Goal: Information Seeking & Learning: Find specific fact

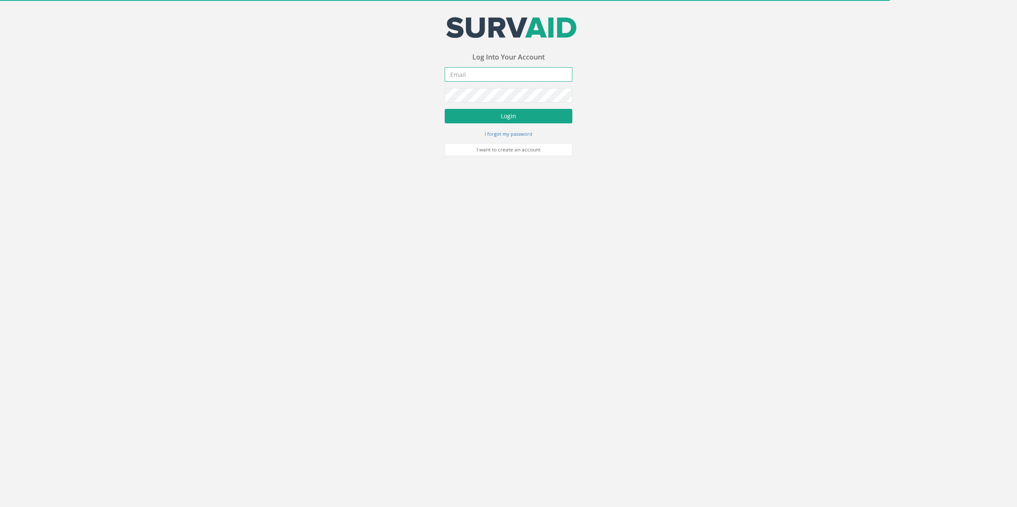
type input "[PERSON_NAME][EMAIL_ADDRESS][PERSON_NAME][DOMAIN_NAME]"
click at [484, 115] on button "Login" at bounding box center [508, 116] width 128 height 14
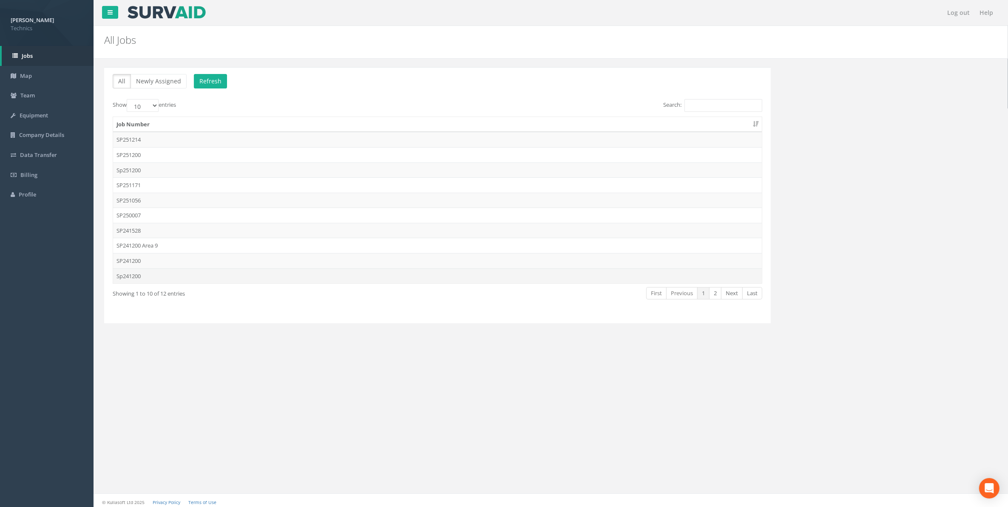
click at [130, 279] on td "Sp241200" at bounding box center [437, 275] width 649 height 15
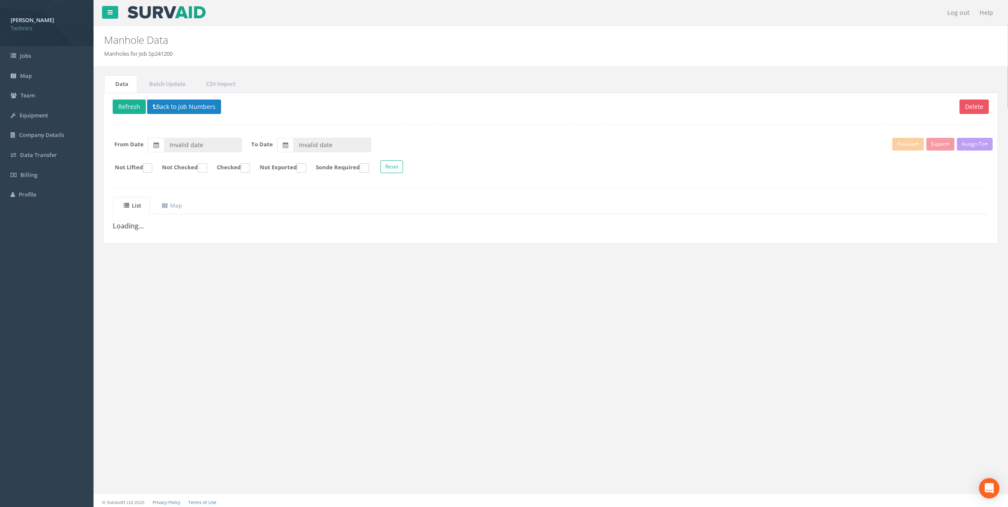
type input "[DATE]"
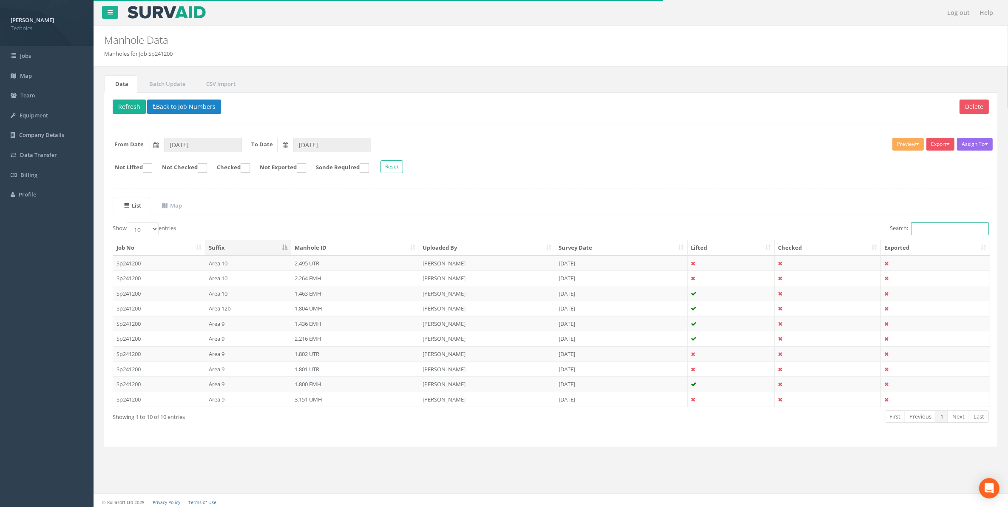
click at [919, 233] on input "Search:" at bounding box center [950, 228] width 78 height 13
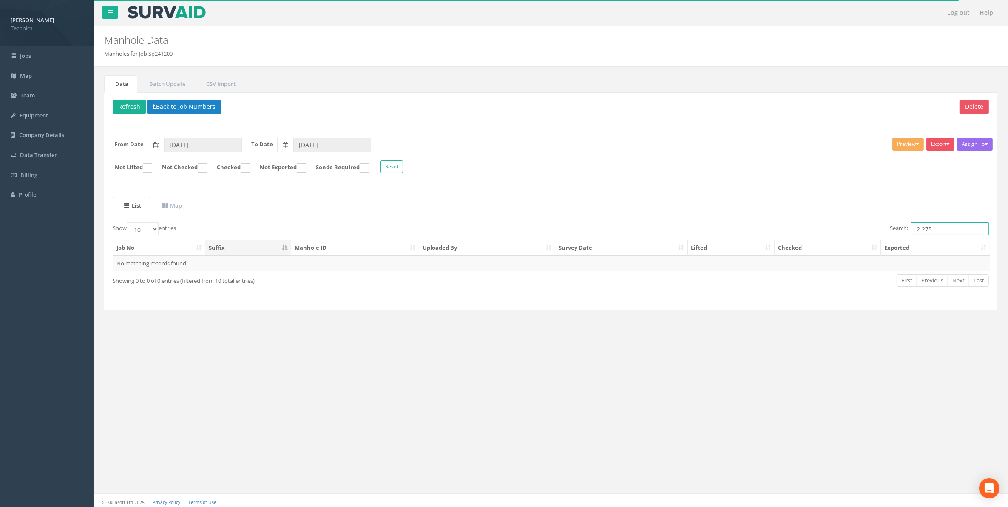
drag, startPoint x: 943, startPoint y: 231, endPoint x: 905, endPoint y: 231, distance: 37.4
click at [905, 231] on label "Search: 2.275" at bounding box center [939, 228] width 99 height 13
type input "2.275"
click at [196, 106] on button "Back to Job Numbers" at bounding box center [184, 107] width 74 height 14
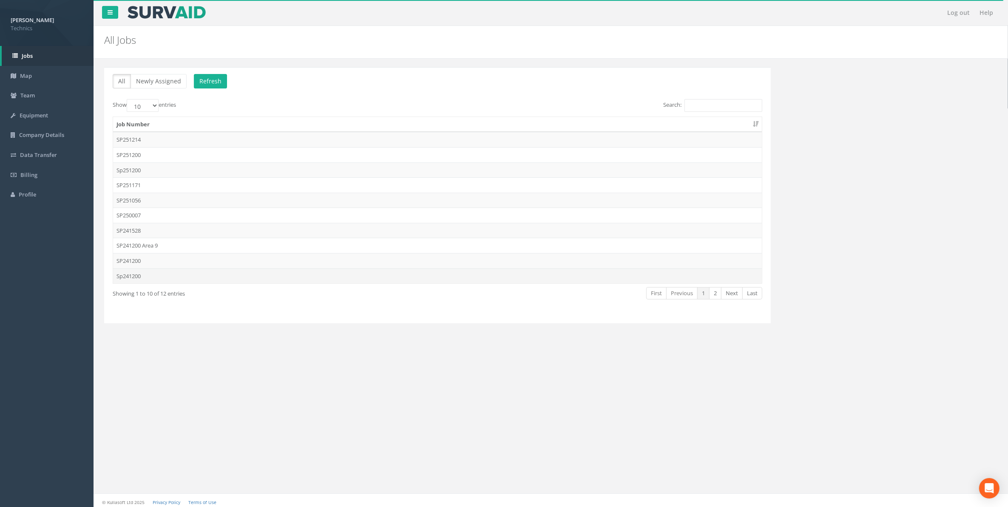
click at [137, 279] on td "Sp241200" at bounding box center [437, 275] width 649 height 15
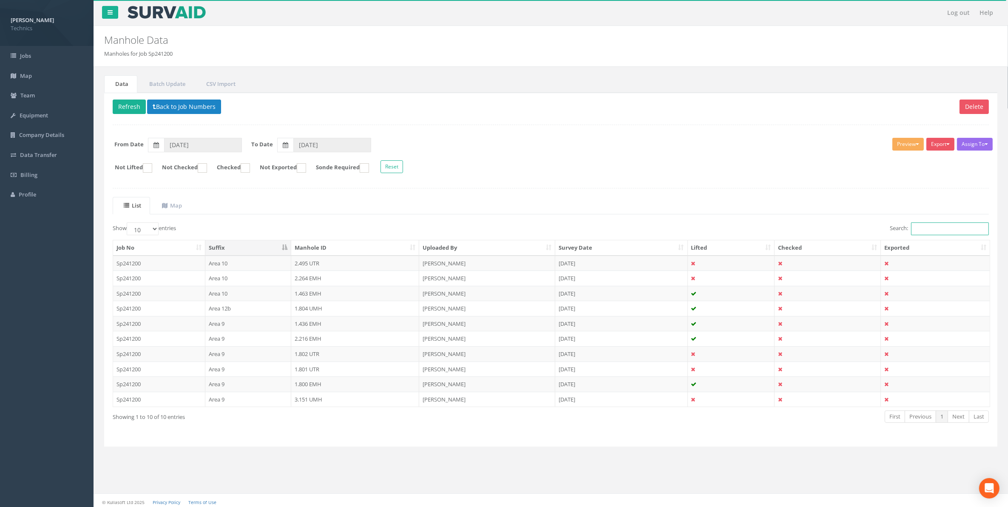
click at [920, 232] on input "Search:" at bounding box center [950, 228] width 78 height 13
paste input "2.275"
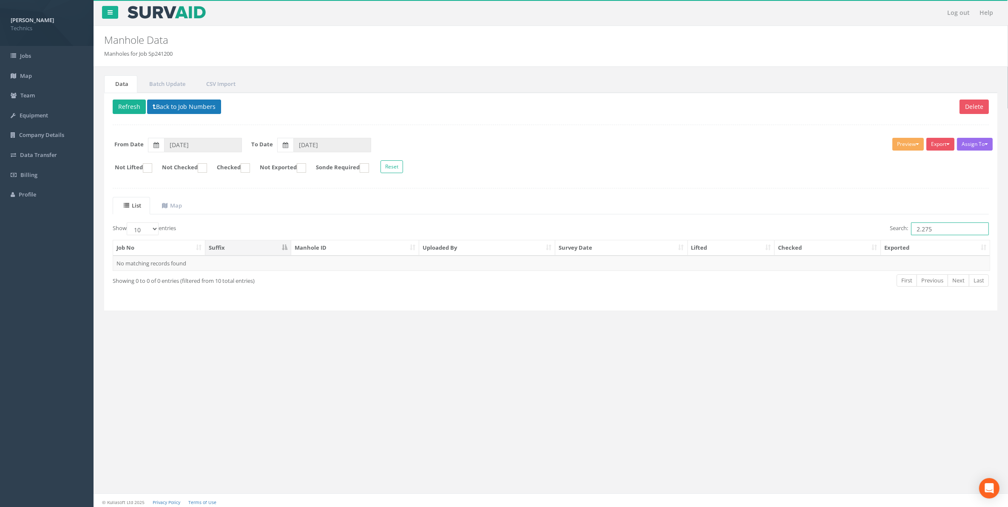
type input "2.275"
click at [183, 108] on button "Back to Job Numbers" at bounding box center [184, 107] width 74 height 14
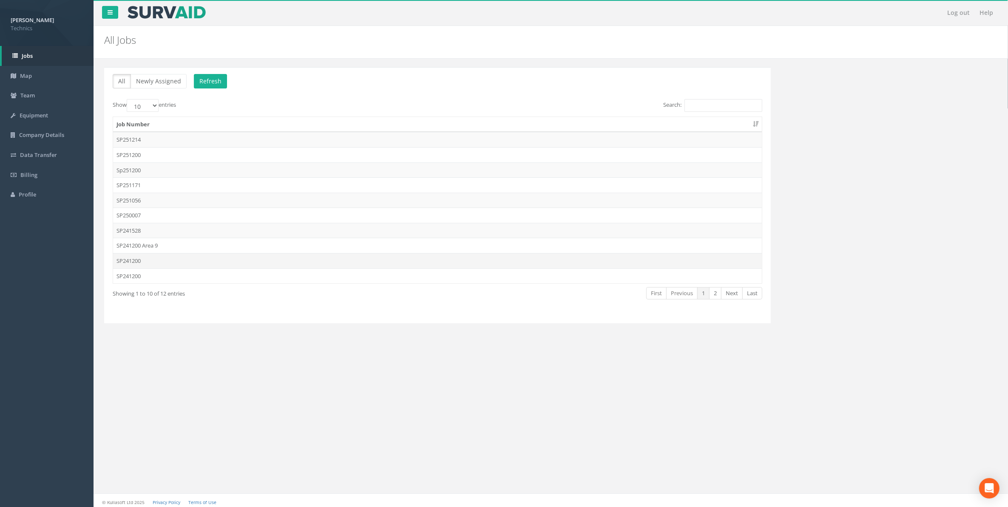
click at [137, 262] on td "SP241200" at bounding box center [437, 260] width 649 height 15
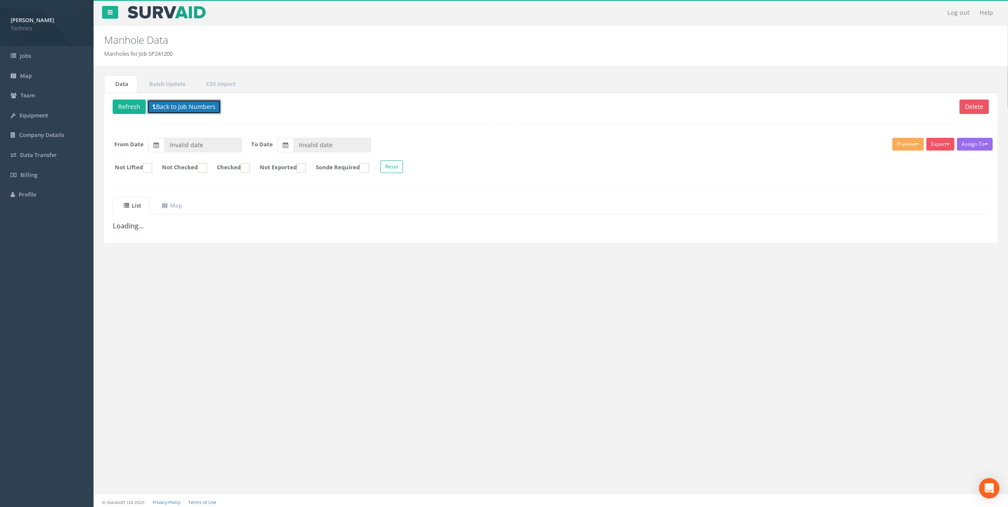
click at [173, 107] on button "Back to Job Numbers" at bounding box center [184, 107] width 74 height 14
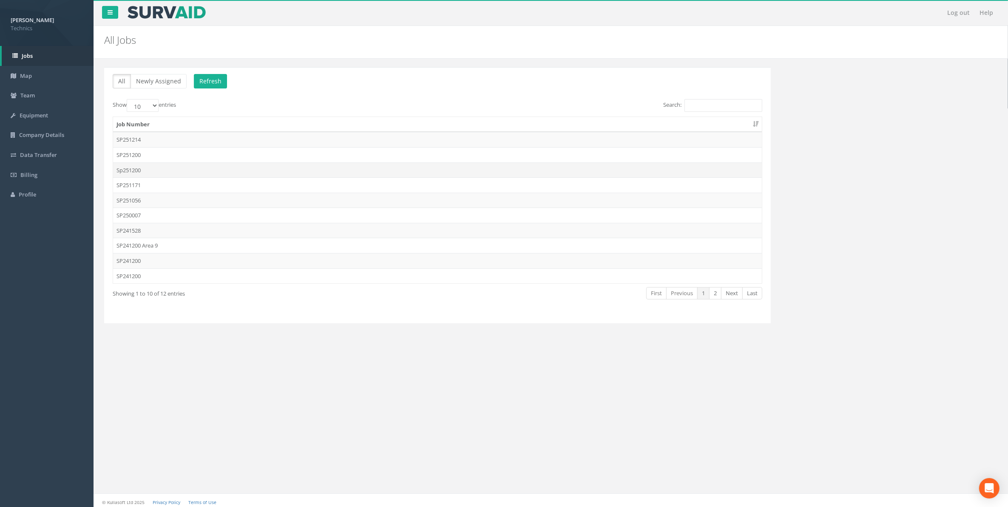
click at [133, 171] on td "Sp251200" at bounding box center [437, 169] width 649 height 15
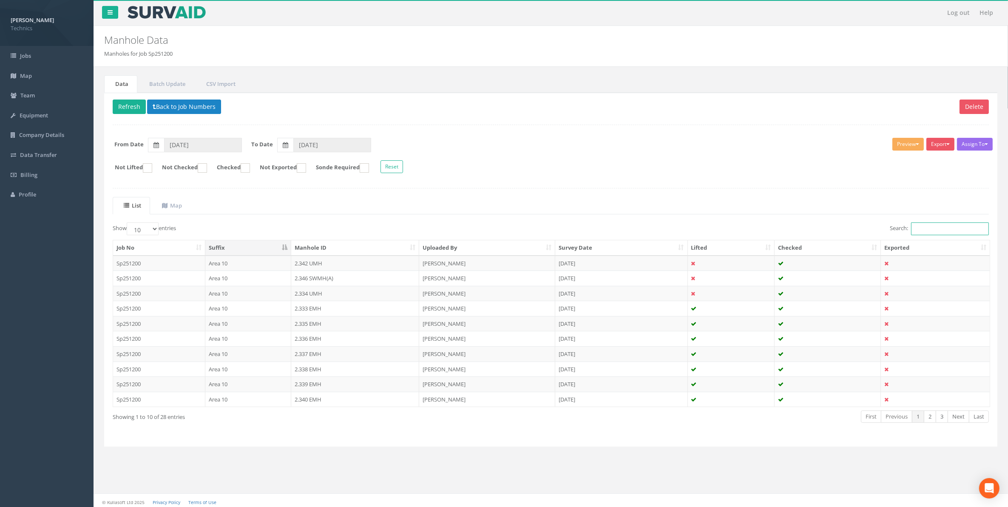
click at [916, 231] on input "Search:" at bounding box center [950, 228] width 78 height 13
paste input "2.275"
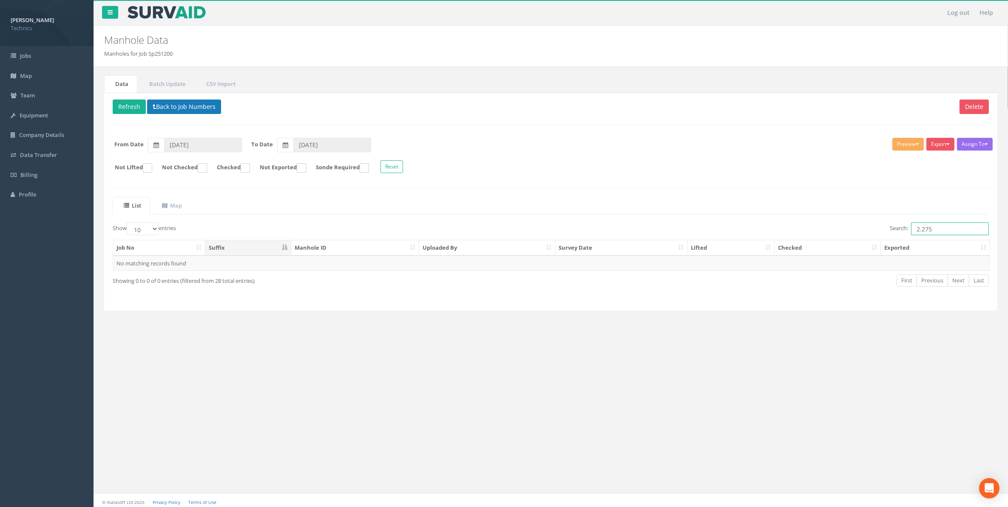
type input "2.275"
click at [190, 110] on button "Back to Job Numbers" at bounding box center [184, 107] width 74 height 14
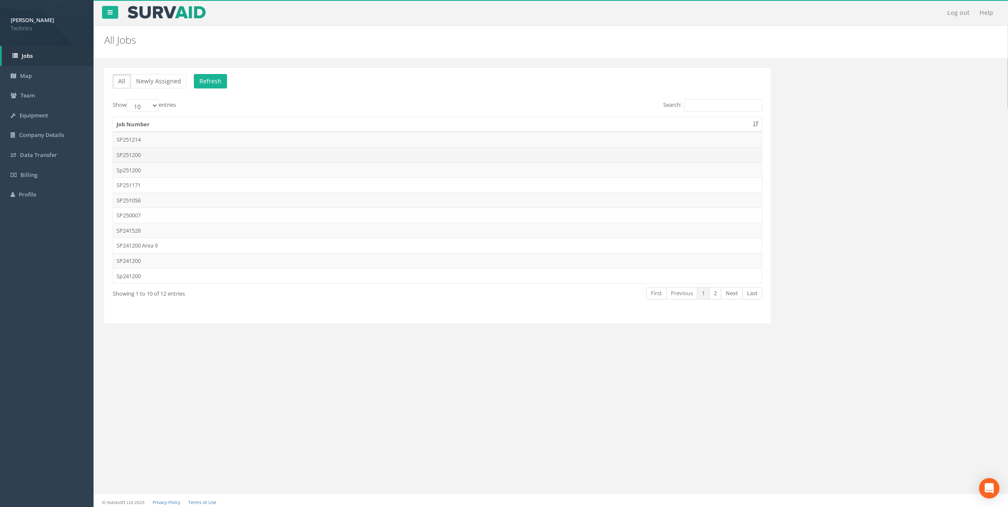
click at [135, 156] on td "SP251200" at bounding box center [437, 154] width 649 height 15
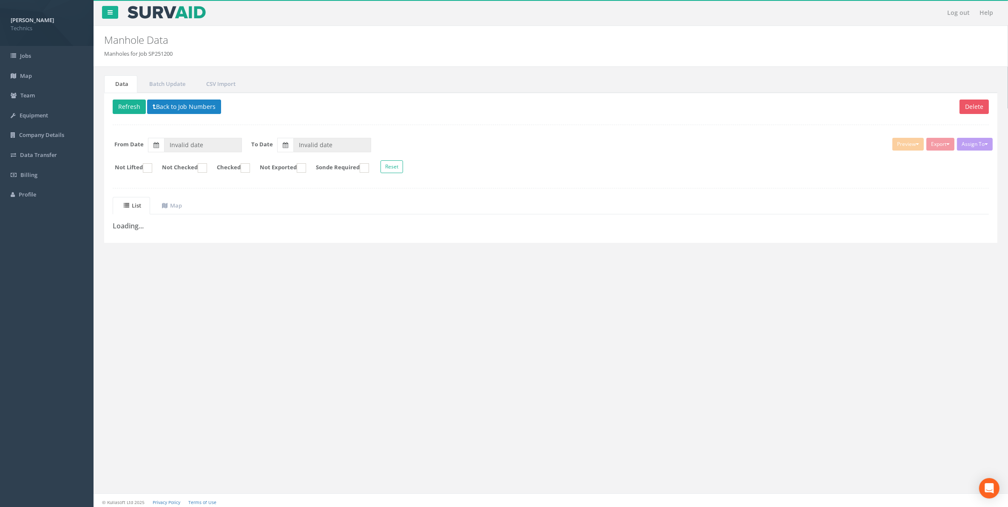
type input "[DATE]"
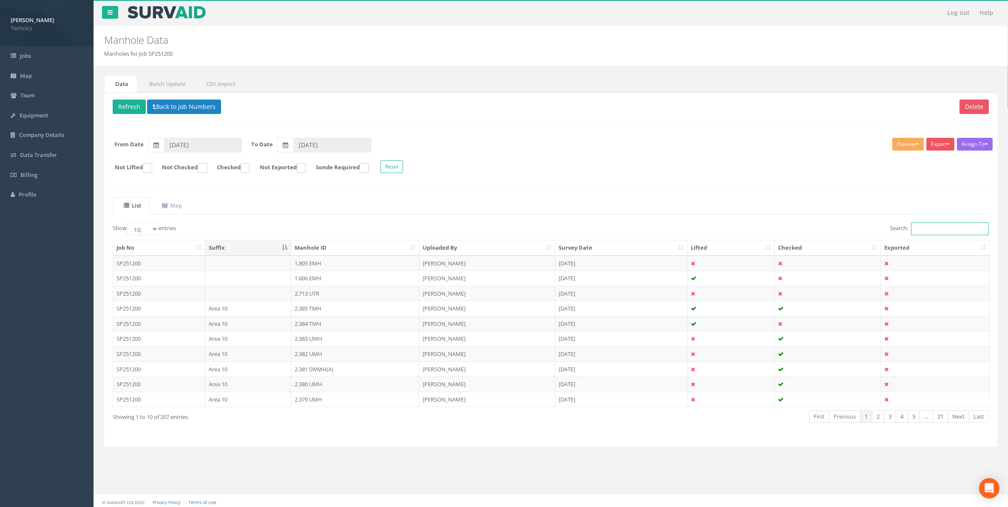
click at [919, 229] on input "Search:" at bounding box center [950, 228] width 78 height 13
paste input "2.275"
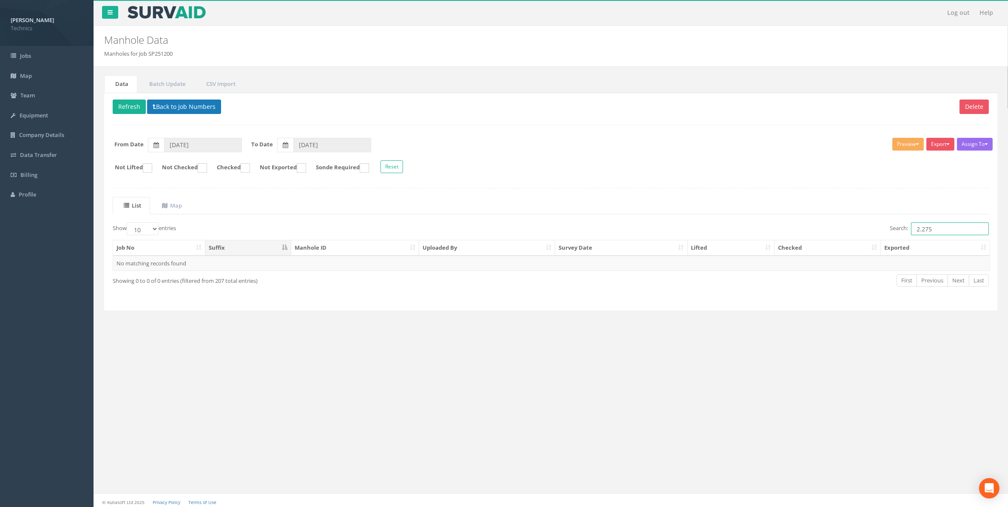
type input "2.275"
click at [185, 110] on button "Back to Job Numbers" at bounding box center [184, 107] width 74 height 14
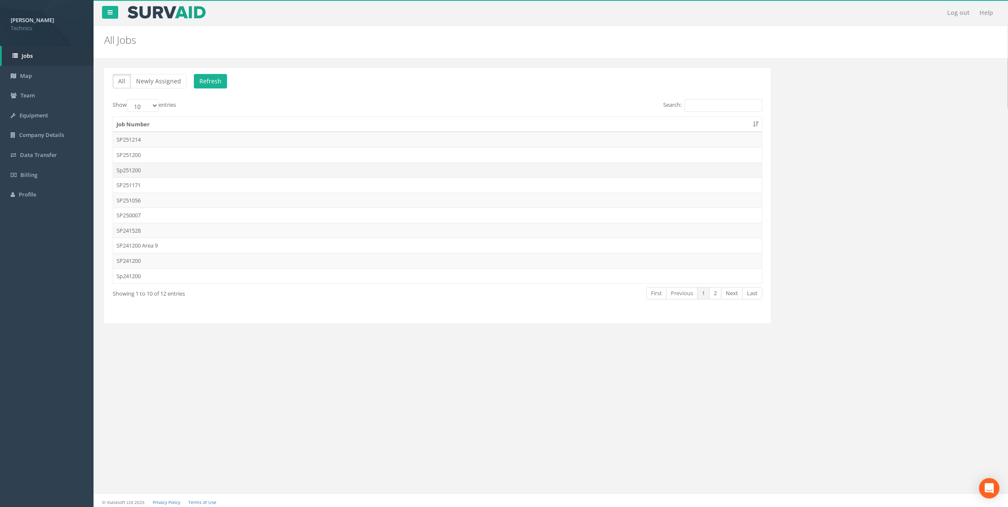
click at [140, 171] on td "Sp251200" at bounding box center [437, 169] width 649 height 15
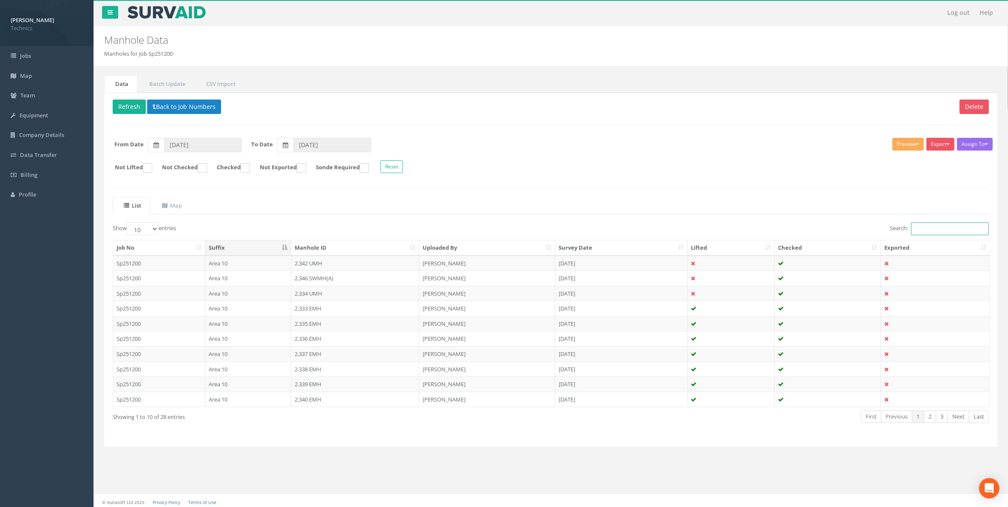
click at [913, 231] on input "Search:" at bounding box center [950, 228] width 78 height 13
paste input "2.275"
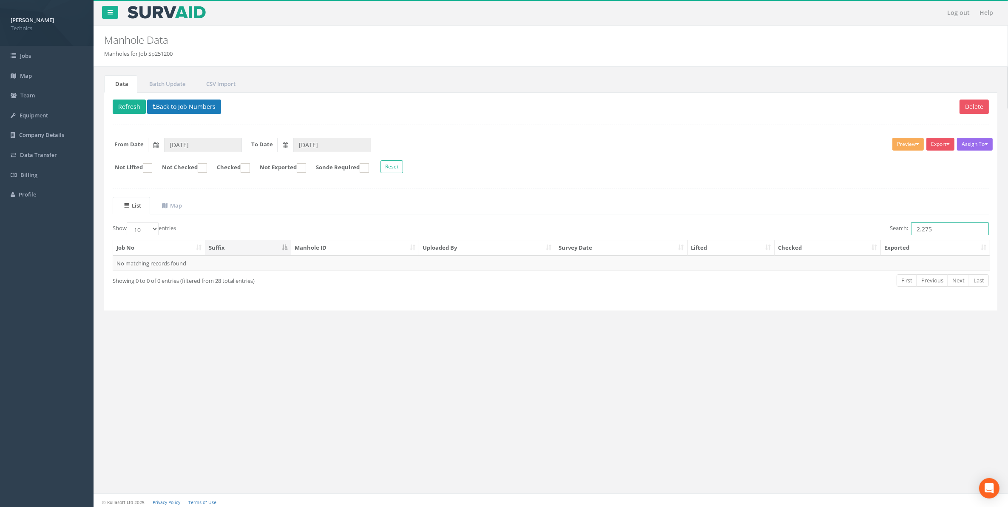
type input "2.275"
click at [183, 109] on button "Back to Job Numbers" at bounding box center [184, 107] width 74 height 14
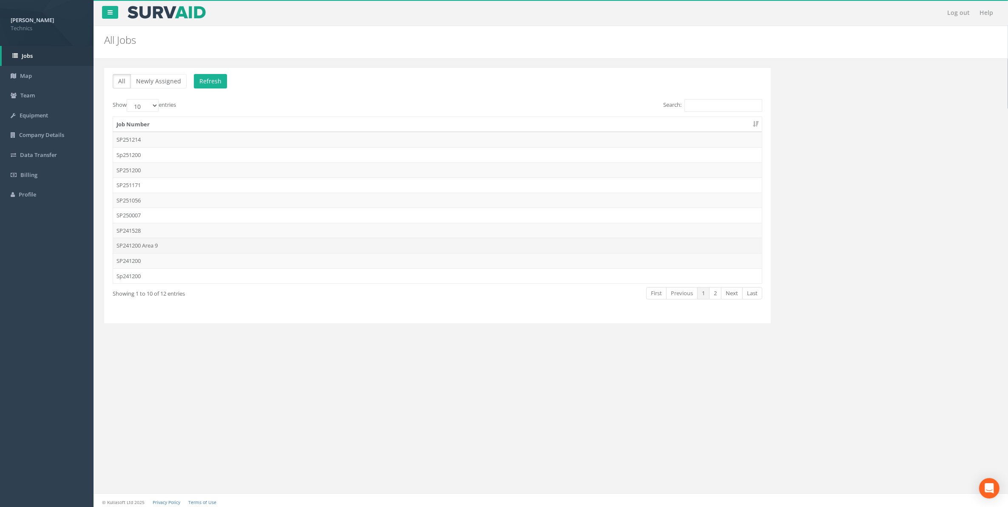
click at [133, 249] on td "SP241200 Area 9" at bounding box center [437, 245] width 649 height 15
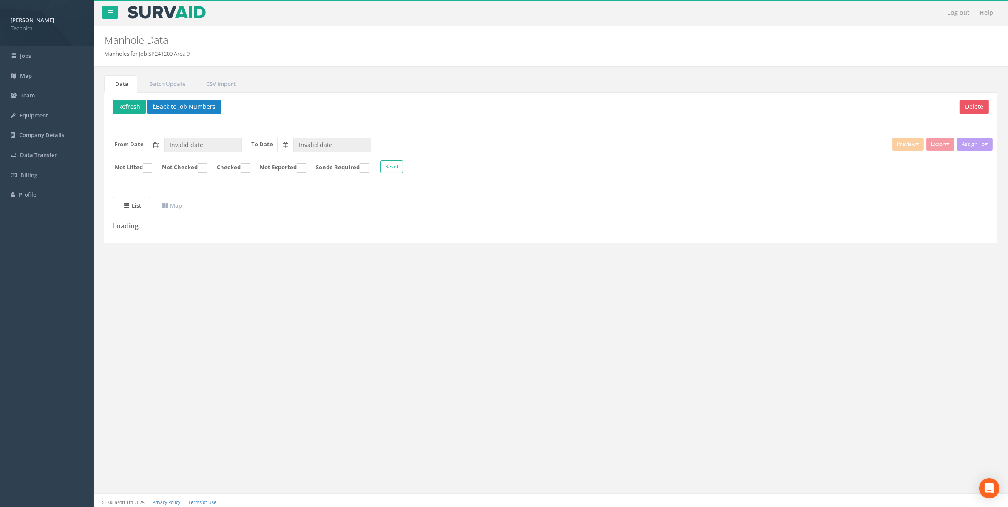
type input "[DATE]"
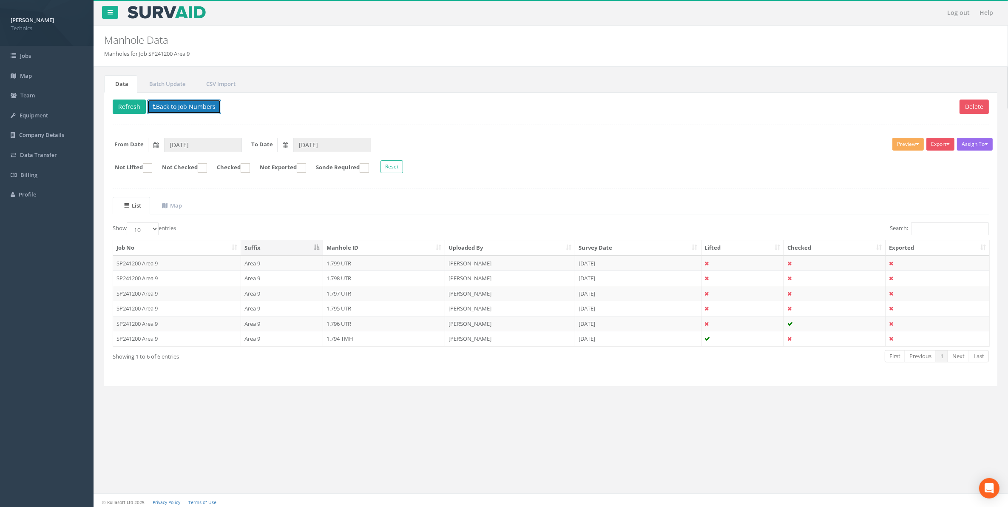
click at [173, 111] on button "Back to Job Numbers" at bounding box center [184, 107] width 74 height 14
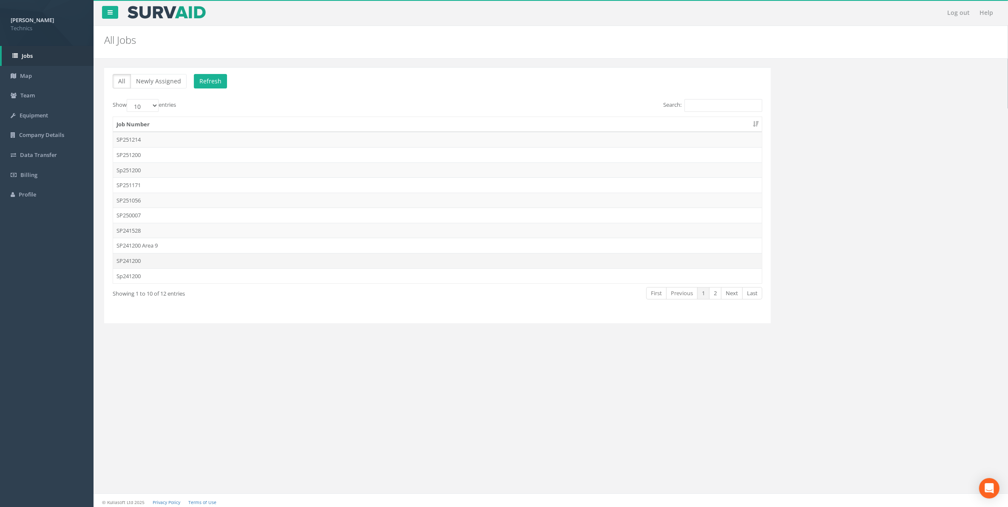
click at [134, 262] on td "SP241200" at bounding box center [437, 260] width 649 height 15
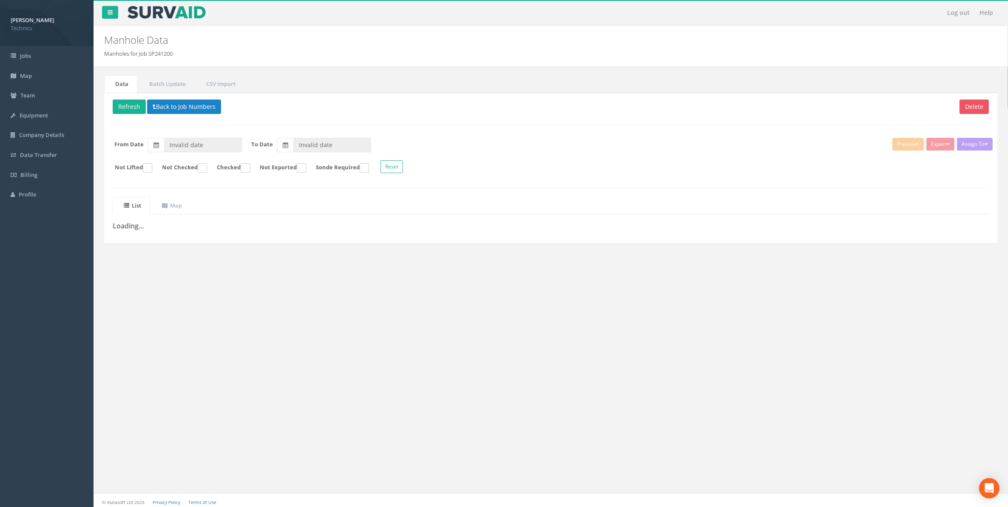
type input "[DATE]"
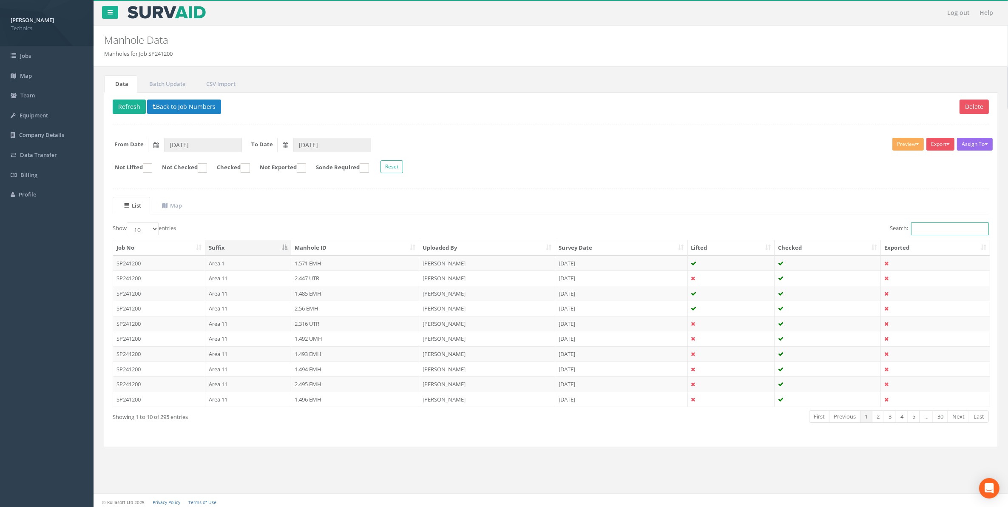
click at [920, 230] on input "Search:" at bounding box center [950, 228] width 78 height 13
paste input "2.275"
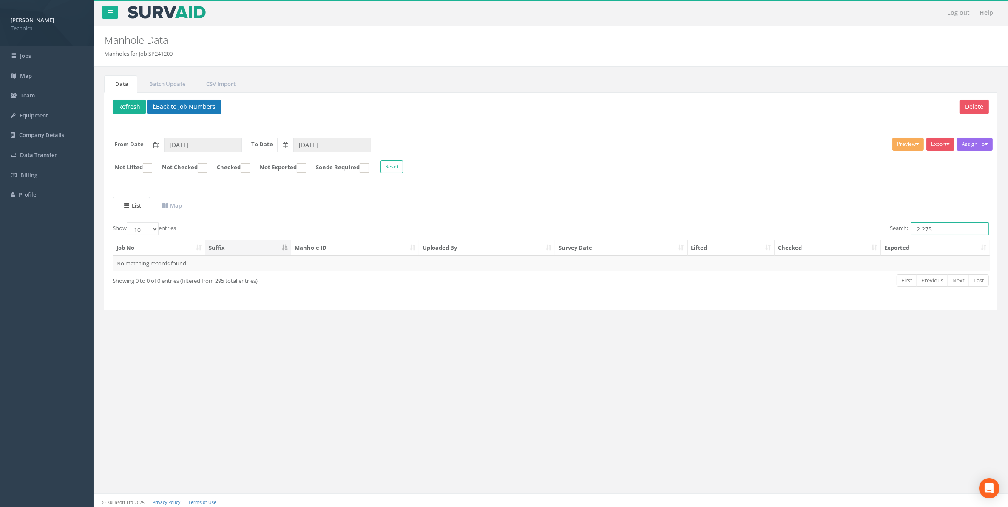
type input "2.275"
click at [184, 108] on button "Back to Job Numbers" at bounding box center [184, 107] width 74 height 14
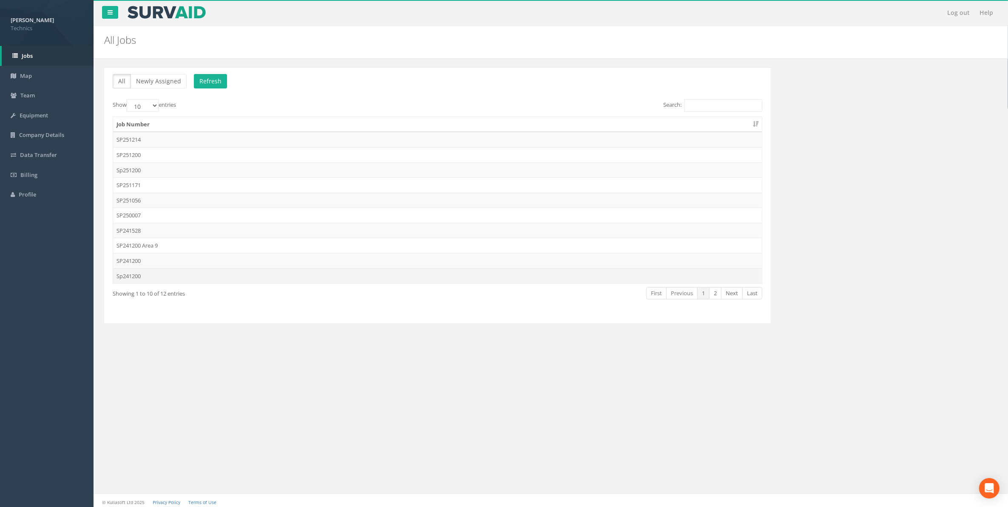
click at [136, 280] on td "Sp241200" at bounding box center [437, 275] width 649 height 15
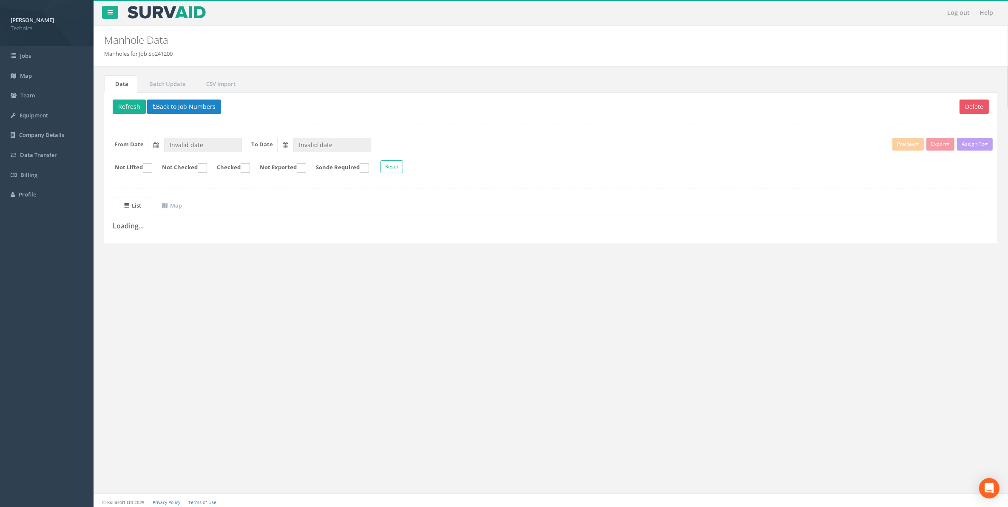
type input "[DATE]"
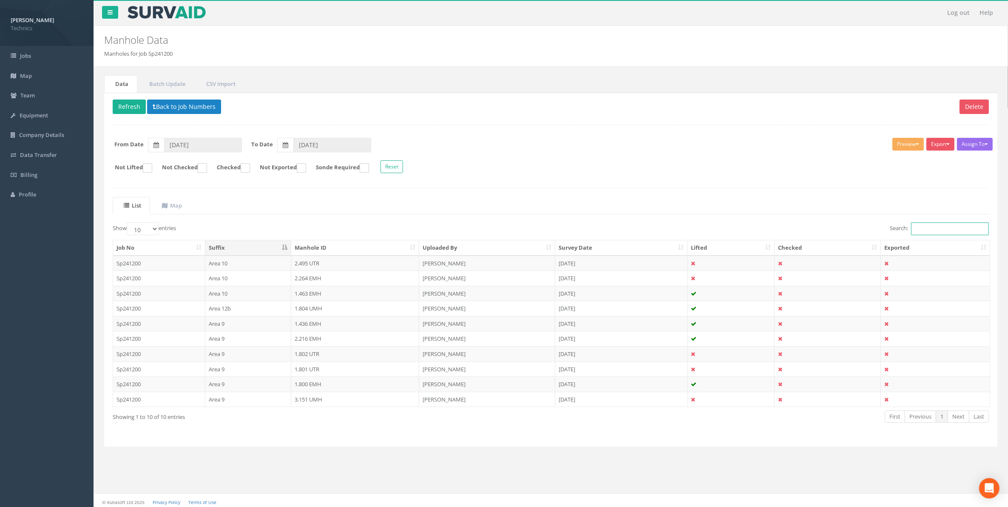
click at [918, 231] on input "Search:" at bounding box center [950, 228] width 78 height 13
paste input "2.275"
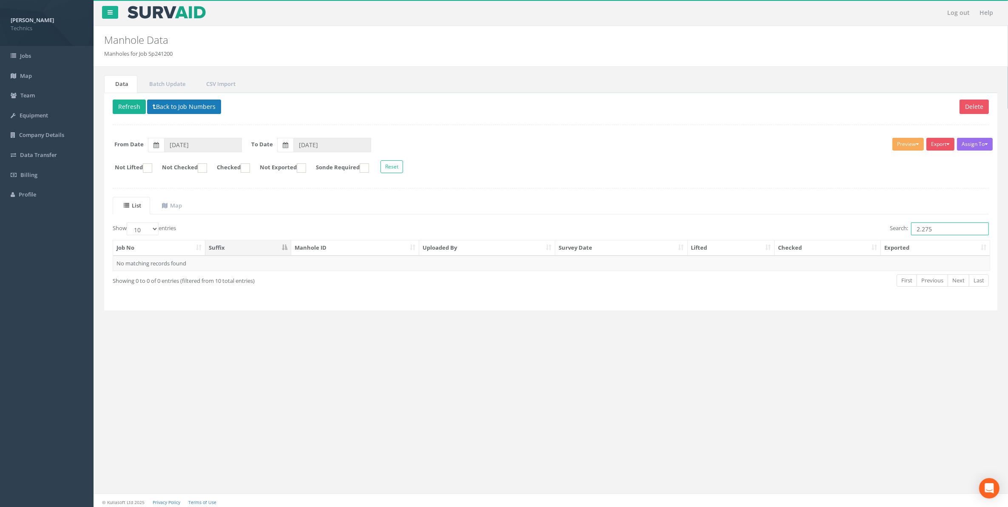
type input "2.275"
click at [171, 113] on button "Back to Job Numbers" at bounding box center [184, 107] width 74 height 14
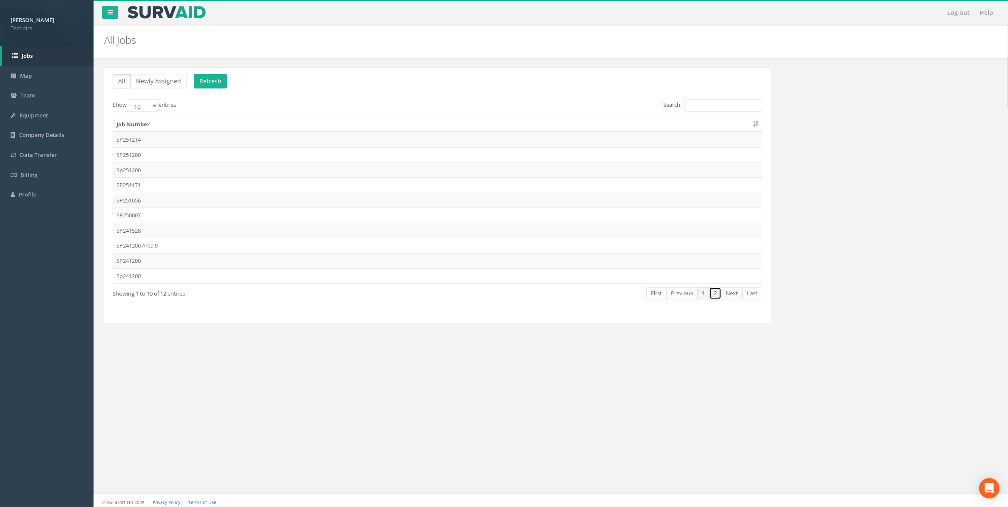
click at [715, 297] on link "2" at bounding box center [715, 293] width 12 height 12
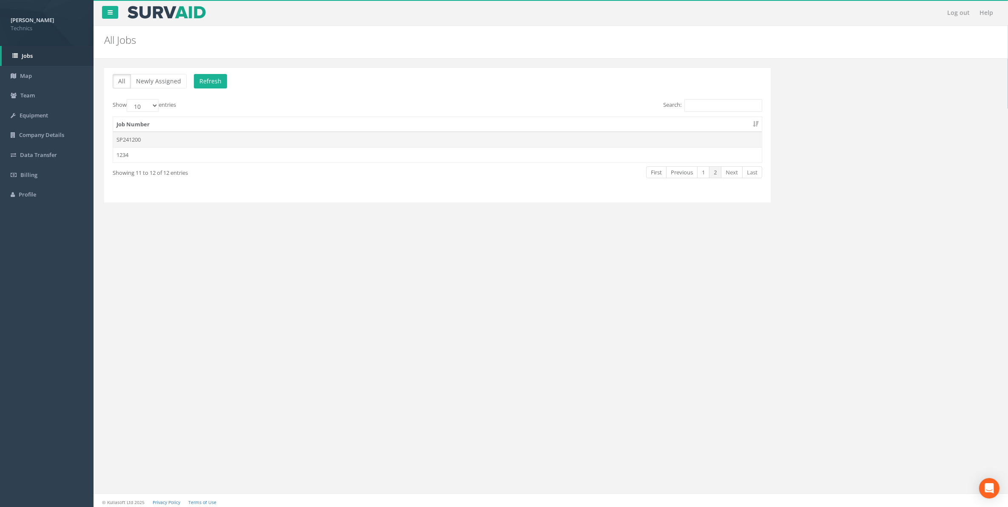
click at [130, 143] on td "SP241200" at bounding box center [437, 139] width 649 height 15
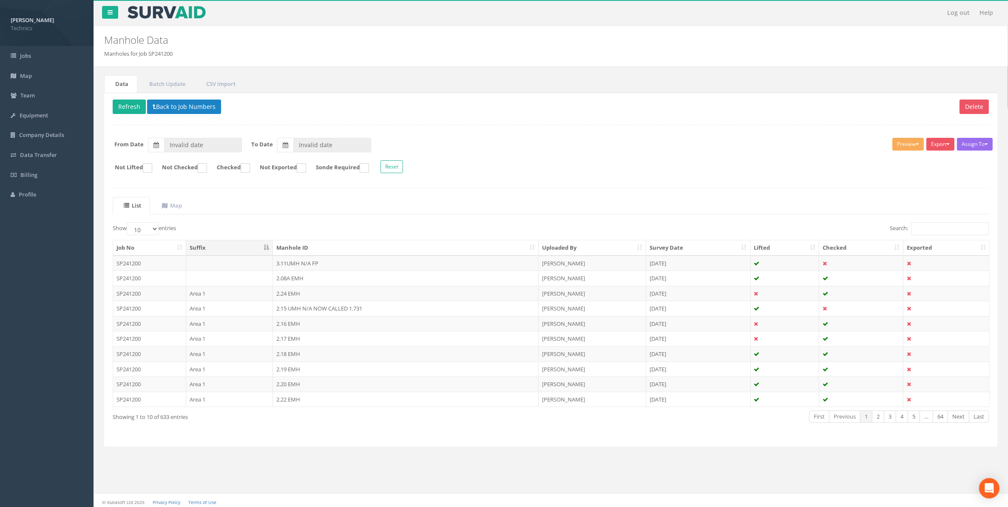
type input "[DATE]"
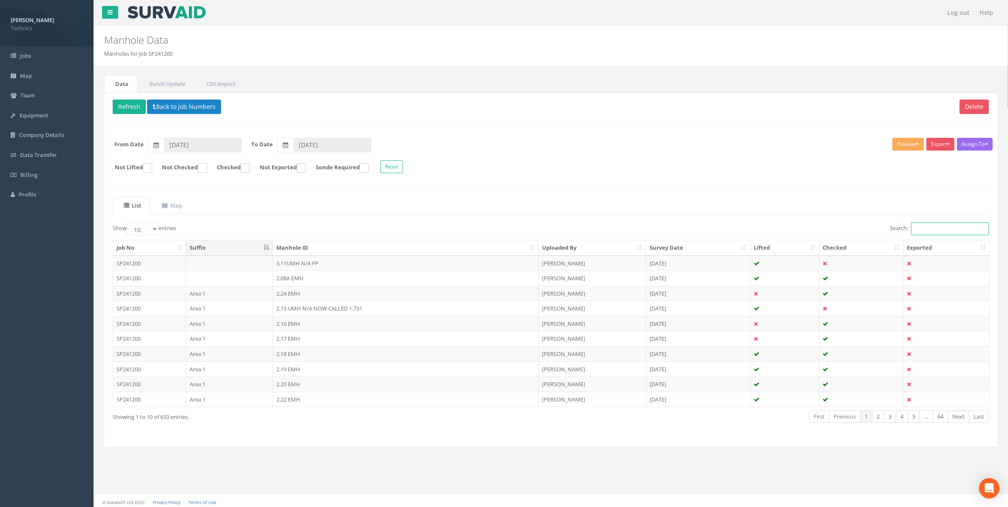
click at [922, 228] on input "Search:" at bounding box center [950, 228] width 78 height 13
paste input "2.275"
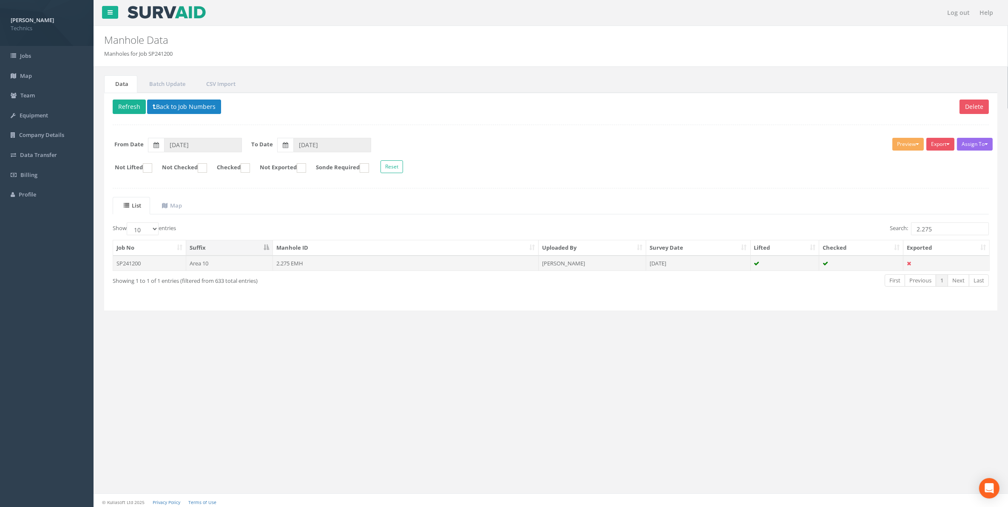
click at [298, 266] on td "2.275 EMH" at bounding box center [406, 263] width 266 height 15
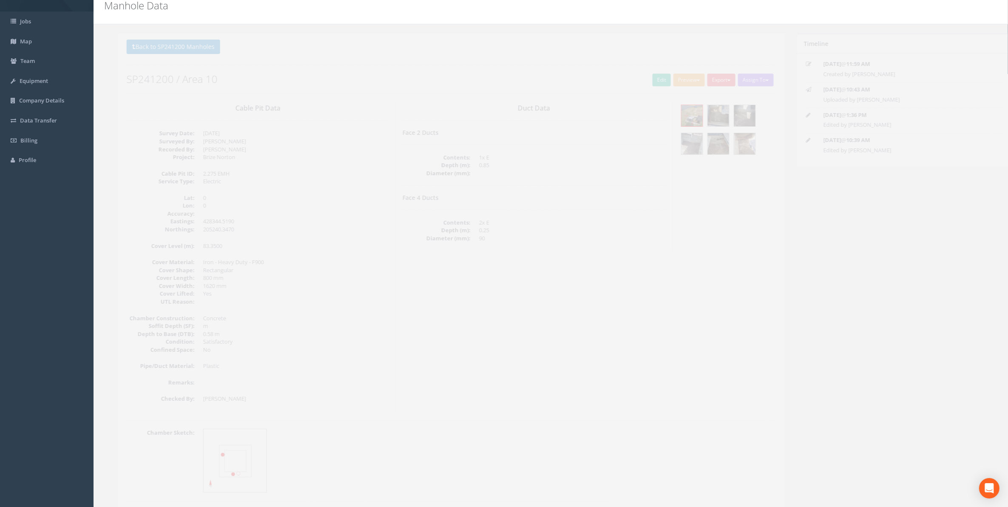
scroll to position [53, 0]
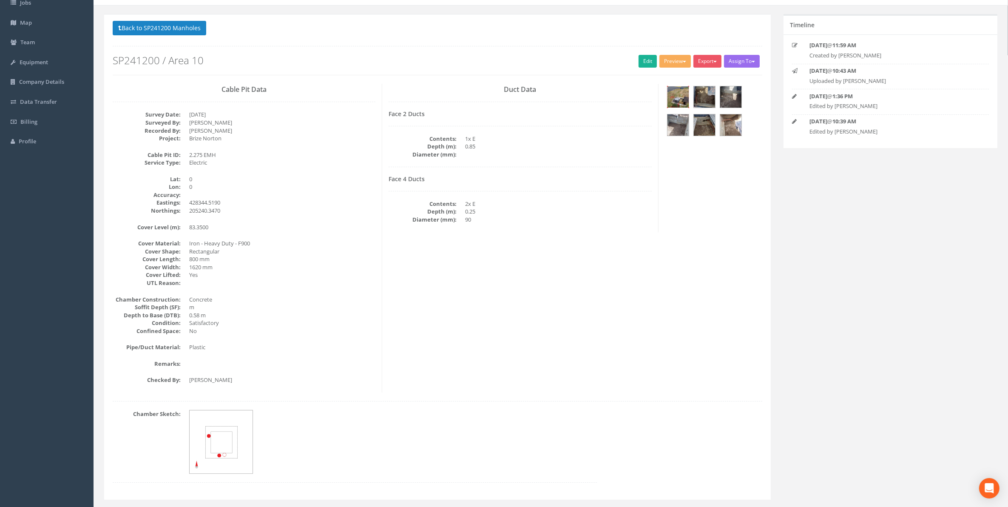
click at [683, 100] on img at bounding box center [678, 96] width 21 height 21
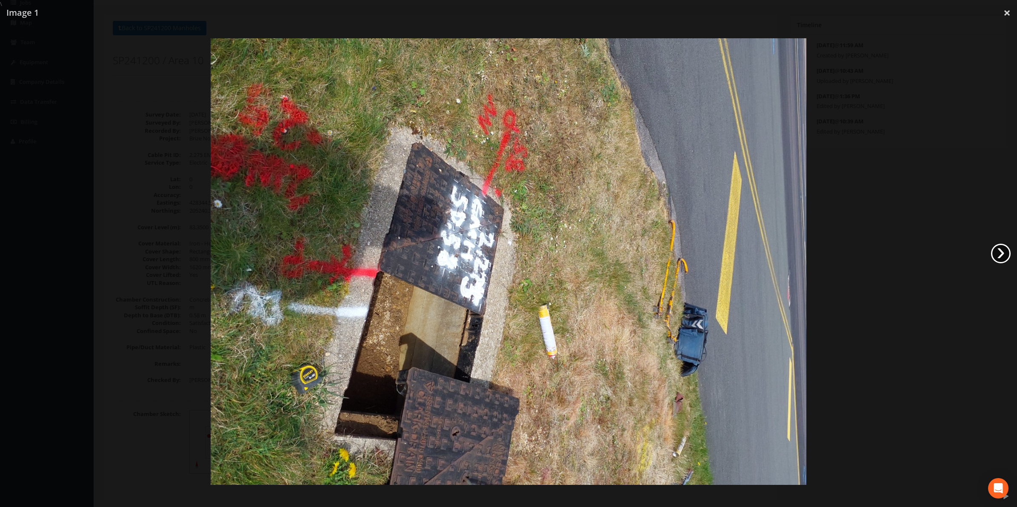
click at [1002, 254] on link "›" at bounding box center [1001, 254] width 20 height 20
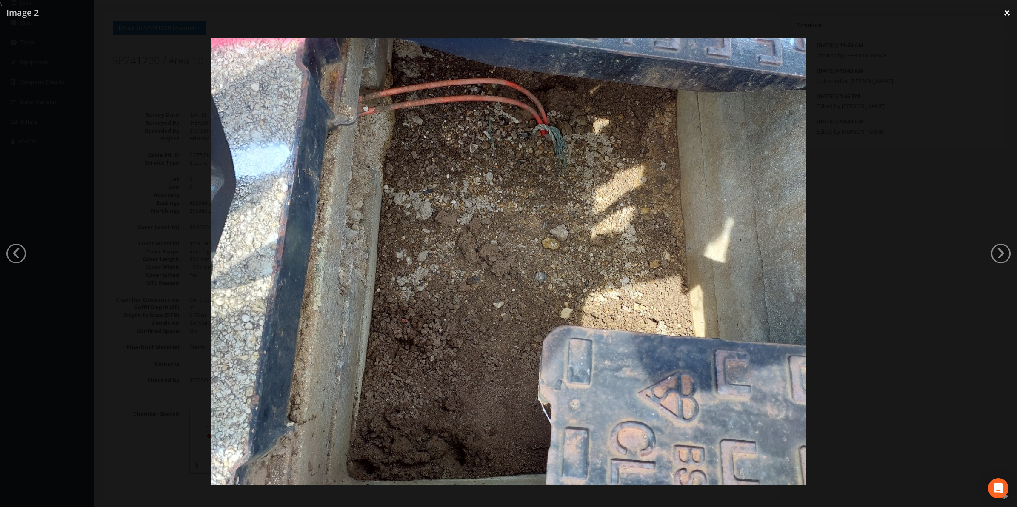
click at [1007, 12] on link "×" at bounding box center [1007, 13] width 20 height 26
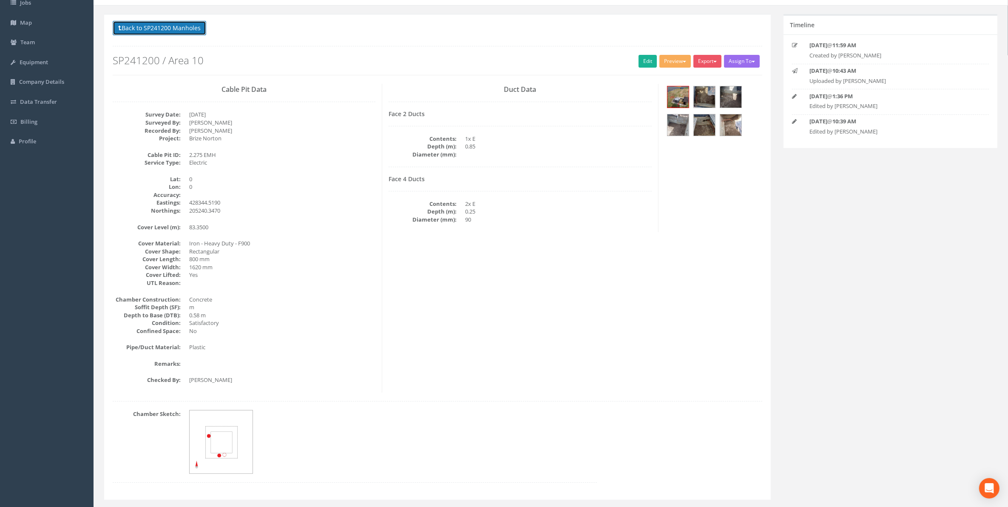
click at [155, 30] on button "Back to SP241200 Manholes" at bounding box center [160, 28] width 94 height 14
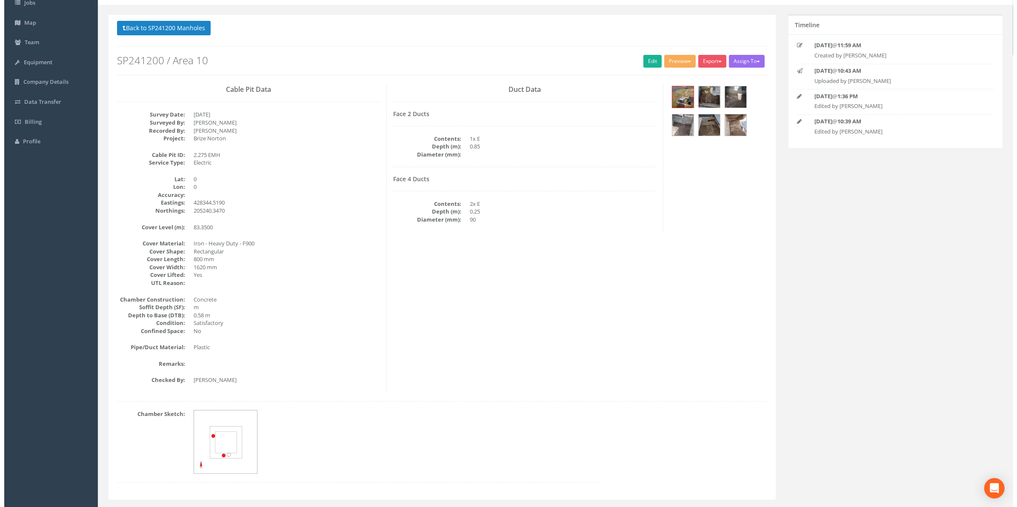
scroll to position [0, 0]
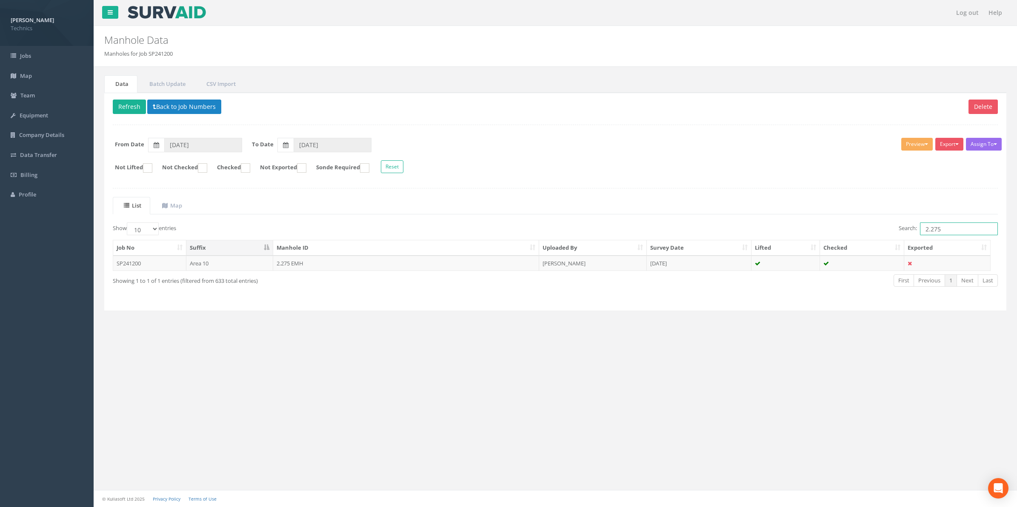
click at [942, 228] on input "2.275" at bounding box center [959, 228] width 78 height 13
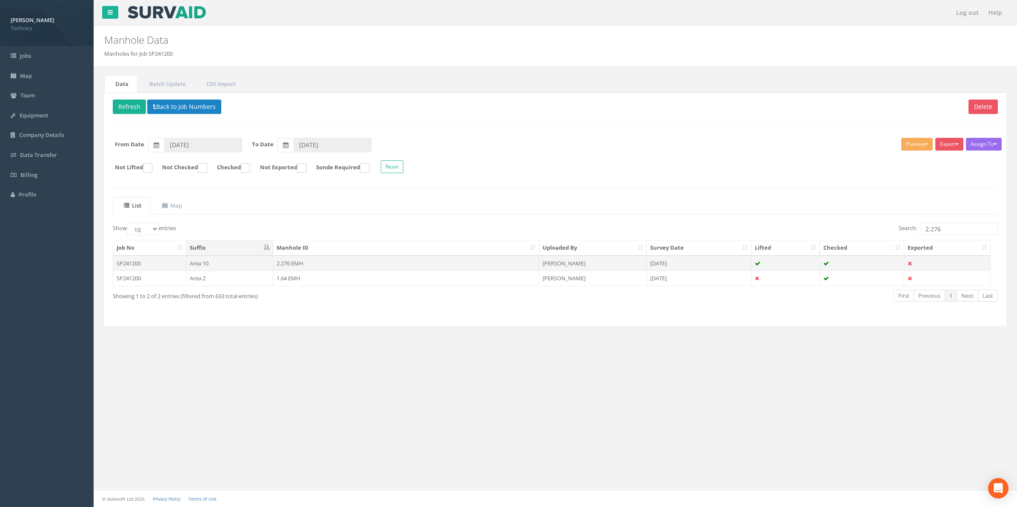
click at [290, 266] on td "2.276 EMH" at bounding box center [406, 263] width 266 height 15
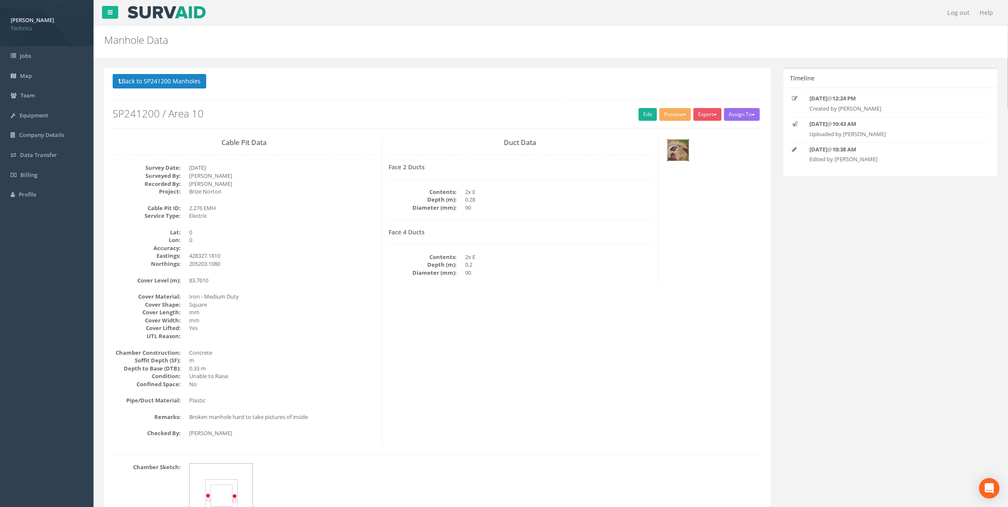
click at [676, 156] on img at bounding box center [678, 150] width 21 height 21
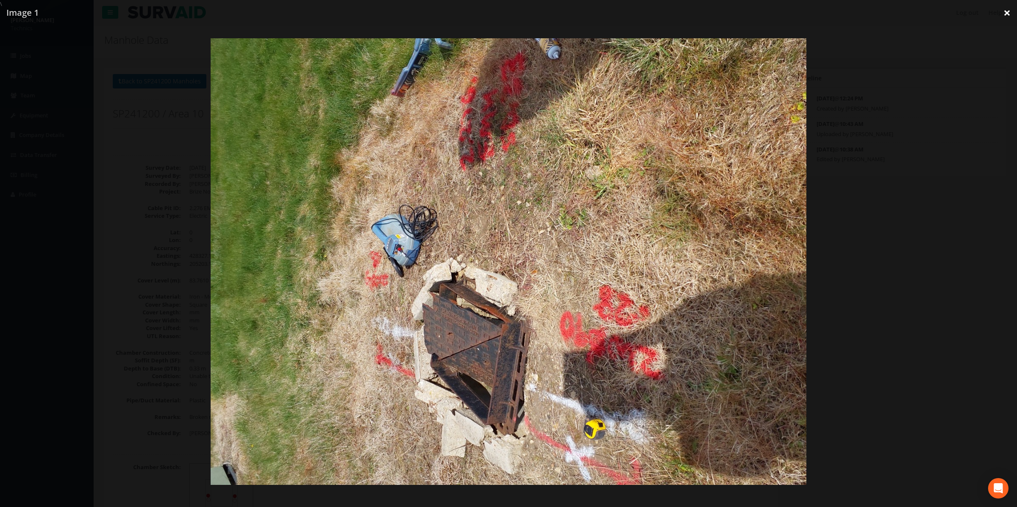
click at [1007, 10] on link "×" at bounding box center [1007, 13] width 20 height 26
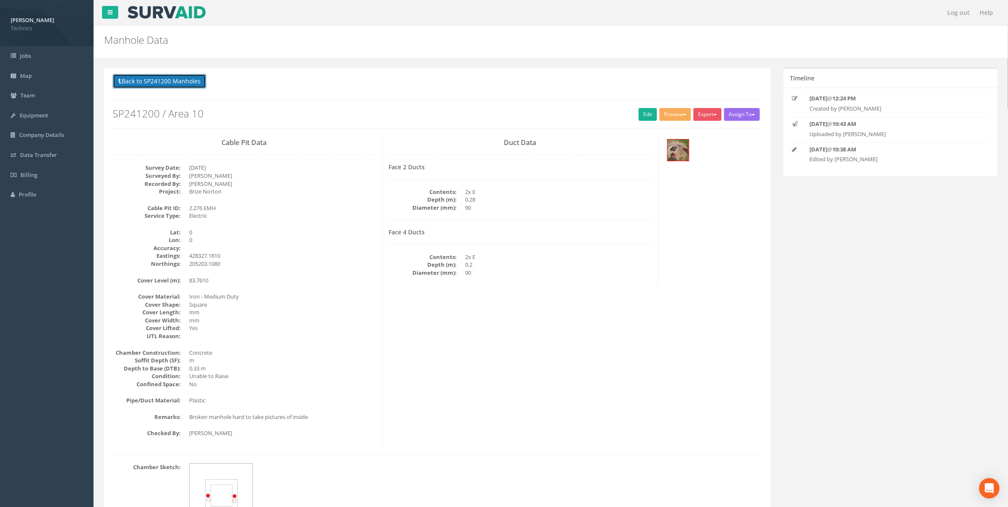
click at [168, 82] on button "Back to SP241200 Manholes" at bounding box center [160, 81] width 94 height 14
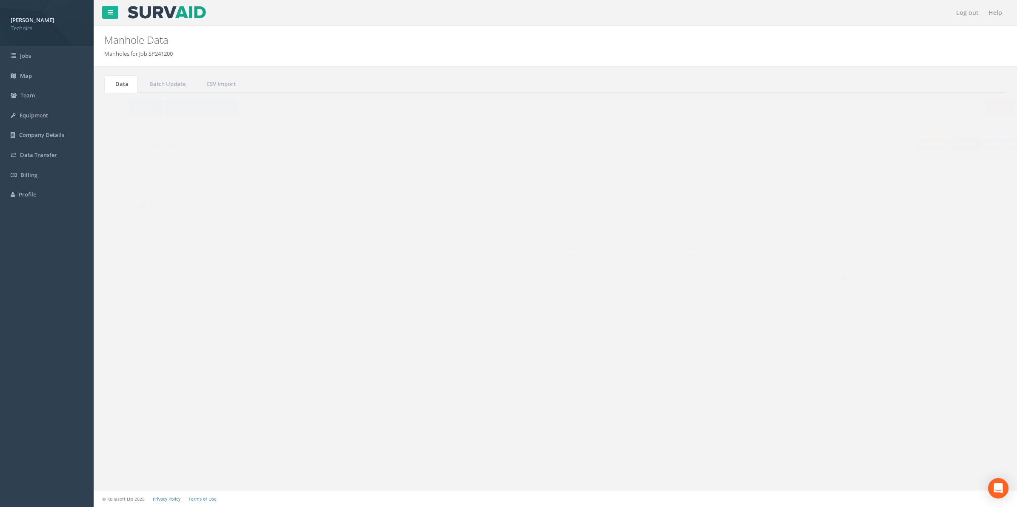
drag, startPoint x: 945, startPoint y: 230, endPoint x: 895, endPoint y: 234, distance: 49.9
click at [898, 234] on label "Search: 2.276" at bounding box center [947, 228] width 99 height 13
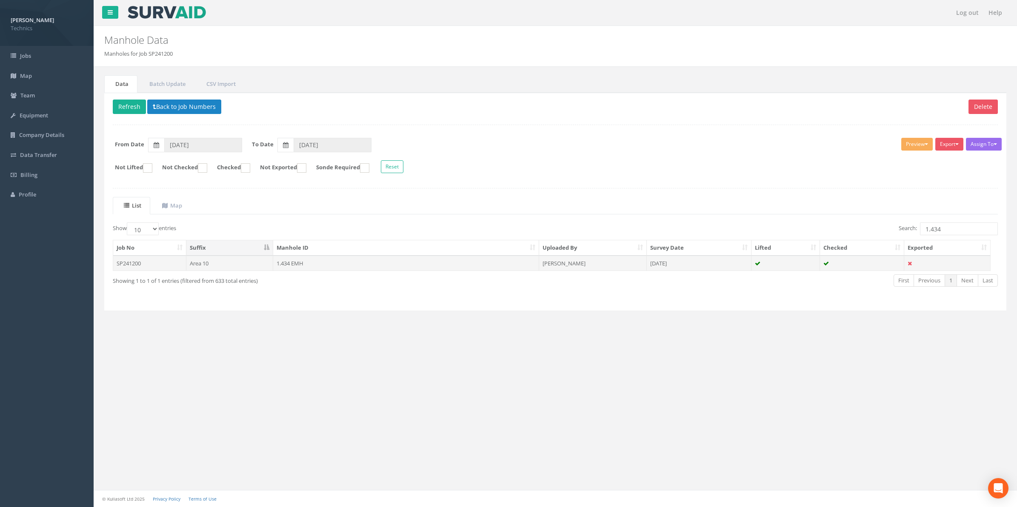
click at [298, 263] on td "1.434 EMH" at bounding box center [406, 263] width 266 height 15
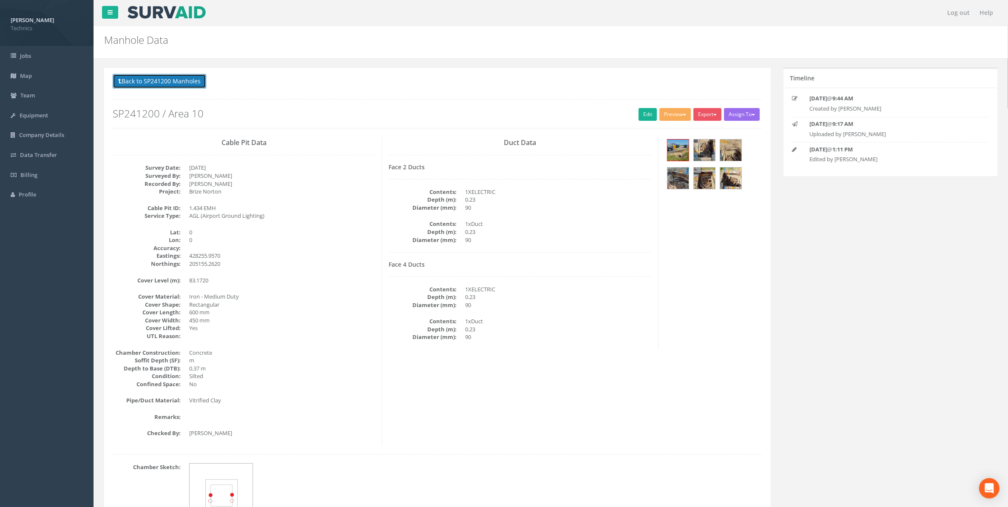
click at [173, 83] on button "Back to SP241200 Manholes" at bounding box center [160, 81] width 94 height 14
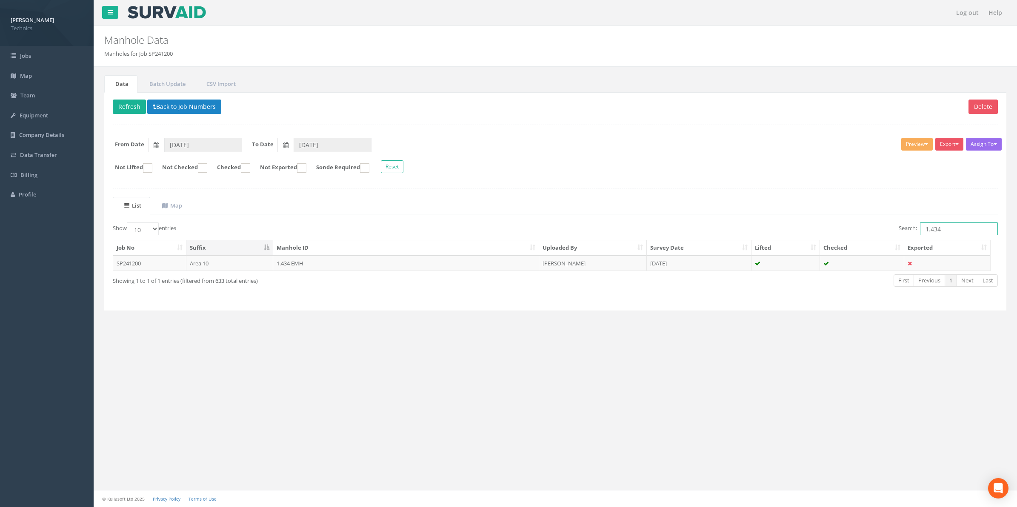
click at [945, 228] on input "1.434" at bounding box center [959, 228] width 78 height 13
drag, startPoint x: 940, startPoint y: 234, endPoint x: 915, endPoint y: 234, distance: 24.7
click at [915, 234] on label "Search: 1.459" at bounding box center [947, 228] width 99 height 13
type input "1.459"
click at [197, 109] on button "Back to Job Numbers" at bounding box center [184, 107] width 74 height 14
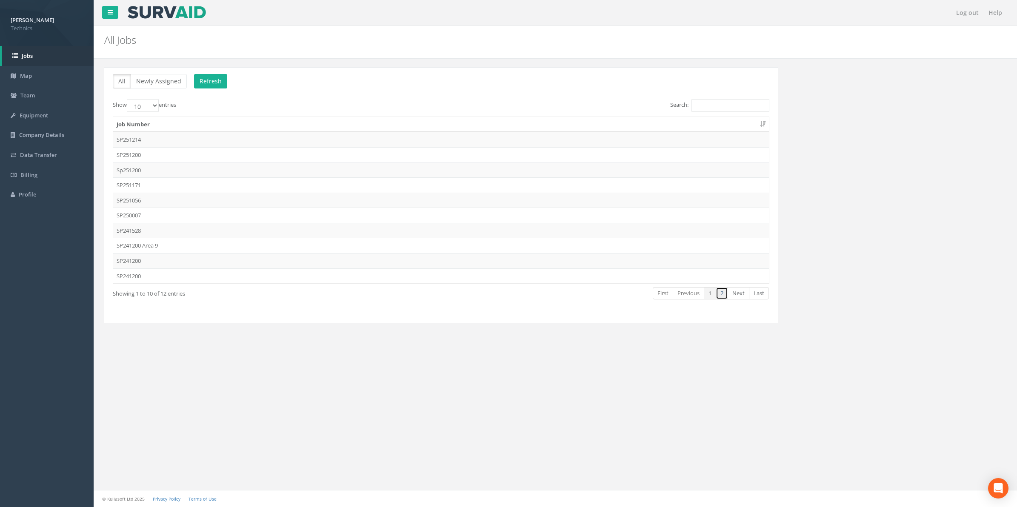
click at [721, 294] on link "2" at bounding box center [721, 293] width 12 height 12
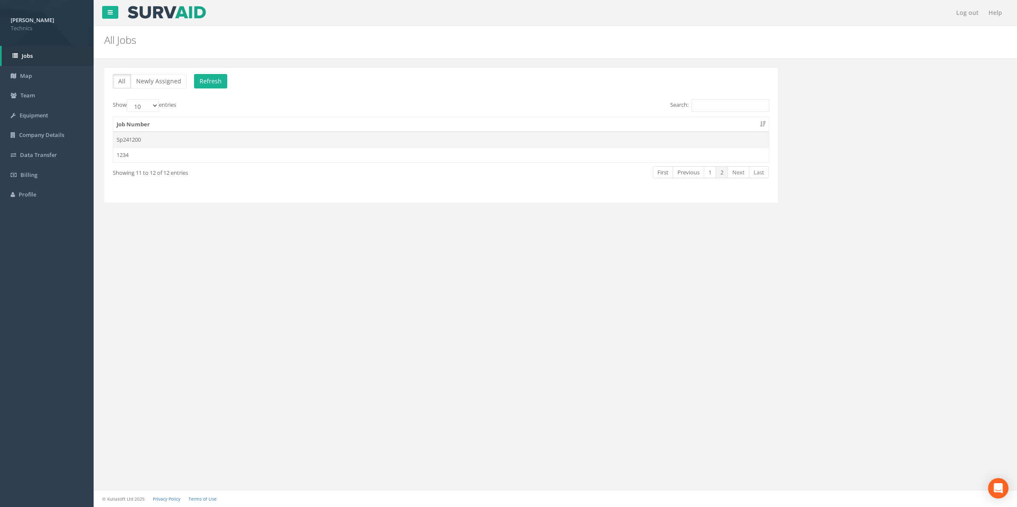
click at [130, 141] on td "Sp241200" at bounding box center [440, 139] width 655 height 15
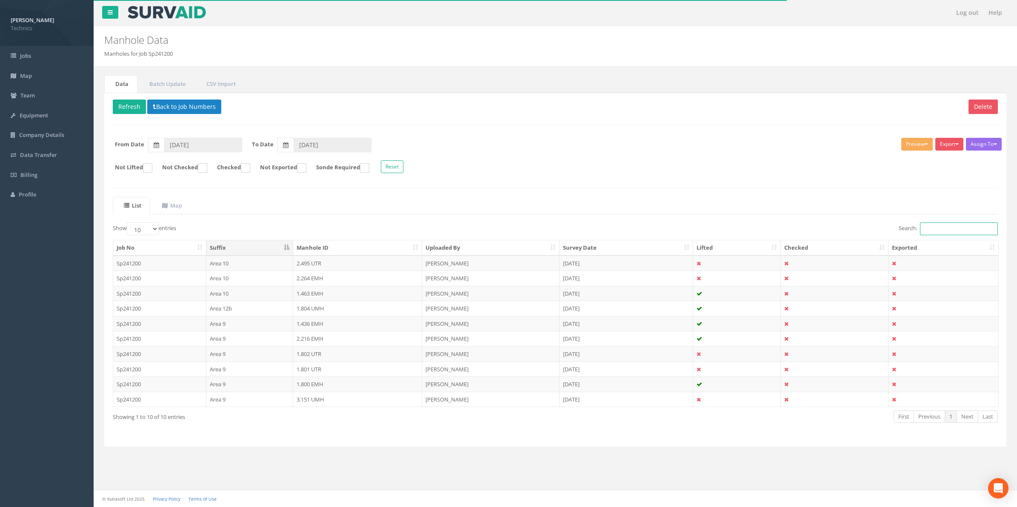
click at [933, 230] on input "Search:" at bounding box center [959, 228] width 78 height 13
paste input "1.459"
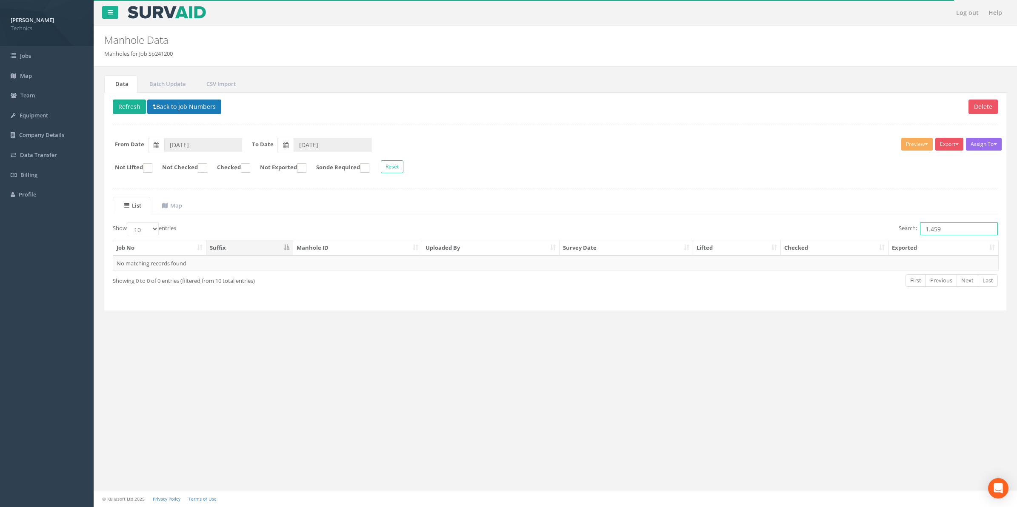
type input "1.459"
click at [194, 108] on button "Back to Job Numbers" at bounding box center [184, 107] width 74 height 14
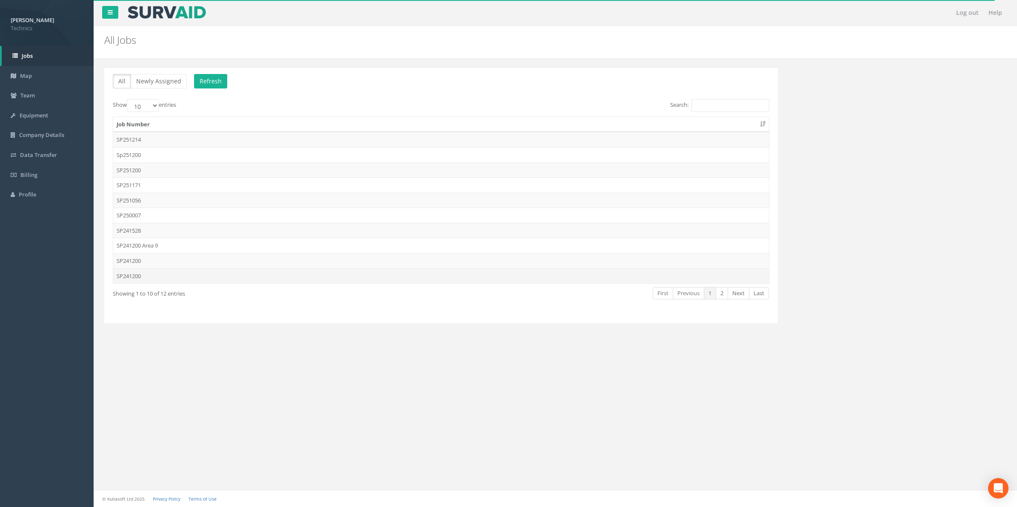
click at [134, 279] on td "SP241200" at bounding box center [440, 275] width 655 height 15
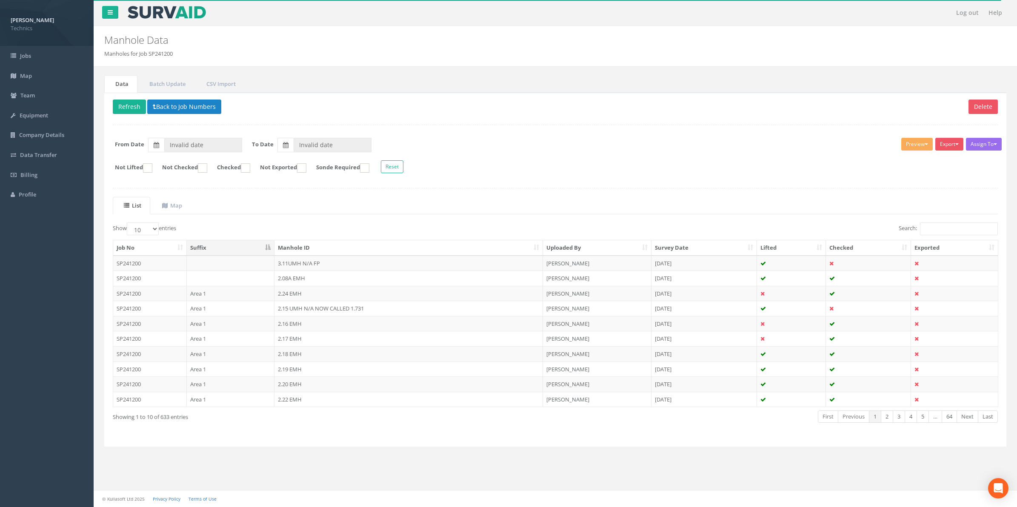
type input "[DATE]"
click at [926, 233] on input "Search:" at bounding box center [959, 228] width 78 height 13
paste input "1.459"
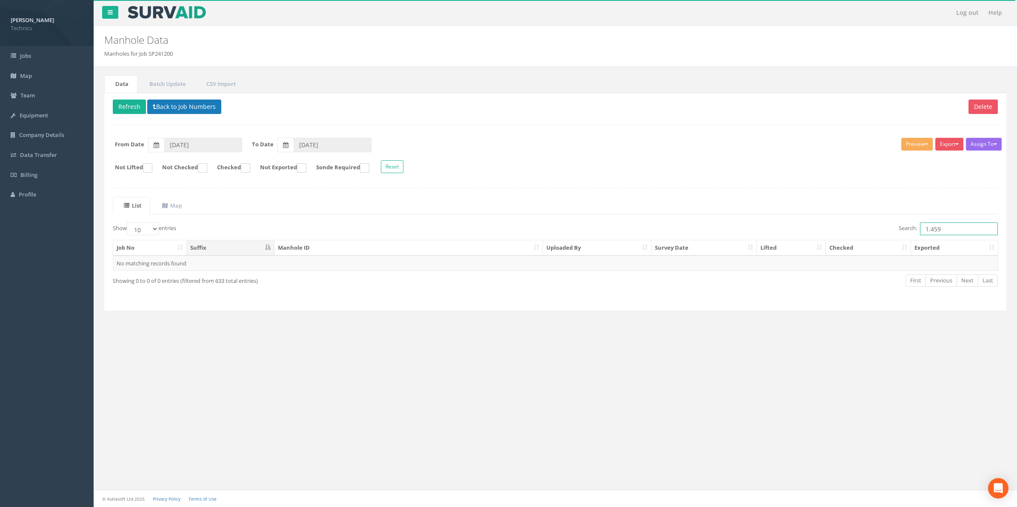
type input "1.459"
click at [182, 109] on button "Back to Job Numbers" at bounding box center [184, 107] width 74 height 14
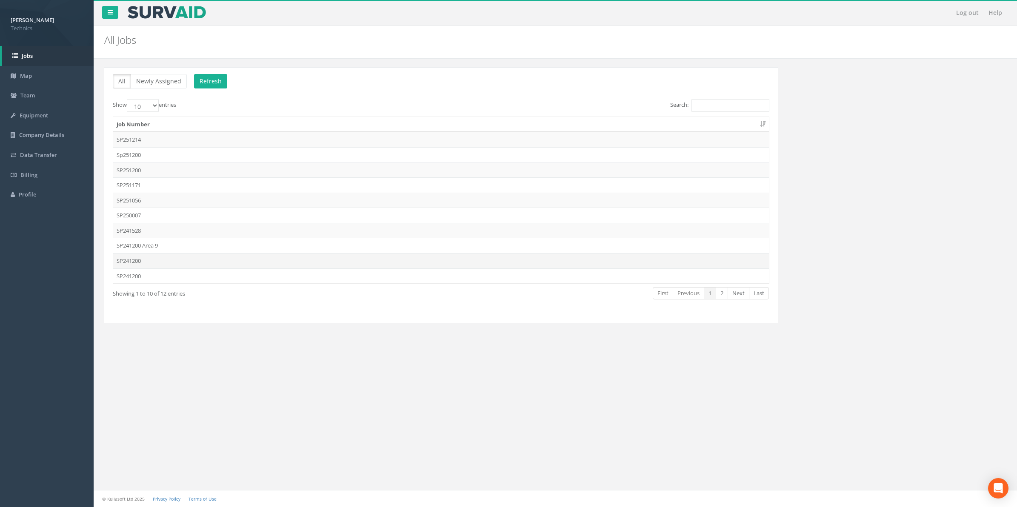
click at [136, 263] on td "SP241200" at bounding box center [440, 260] width 655 height 15
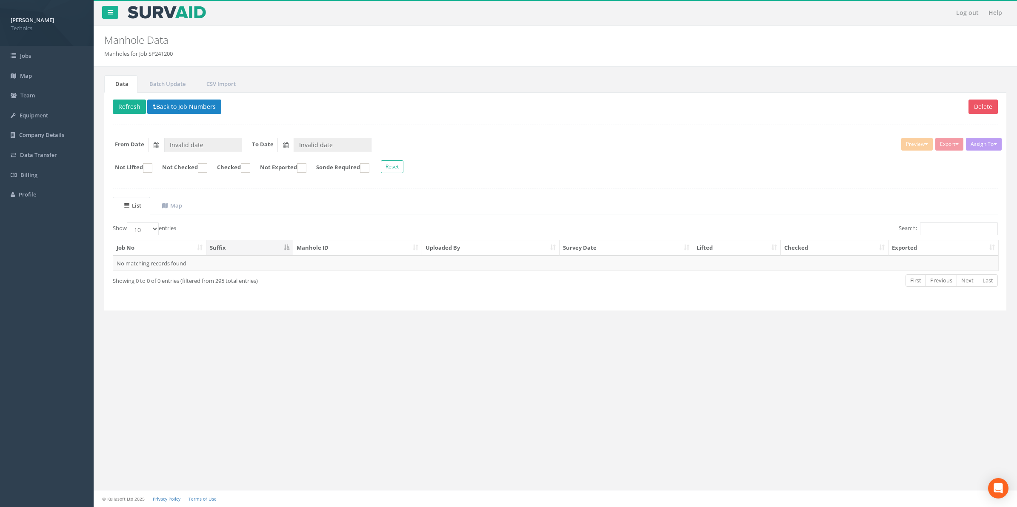
type input "[DATE]"
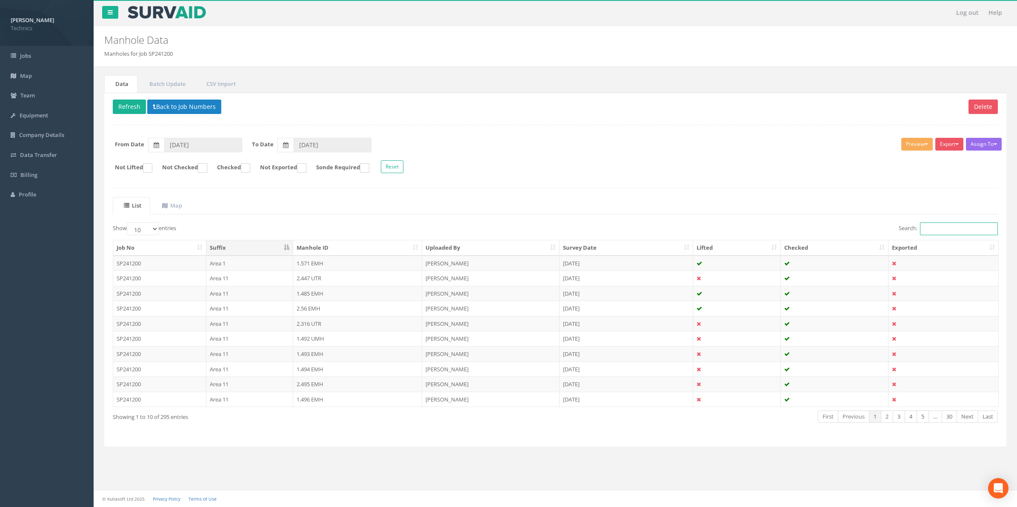
click at [921, 232] on input "Search:" at bounding box center [959, 228] width 78 height 13
paste input "1.459"
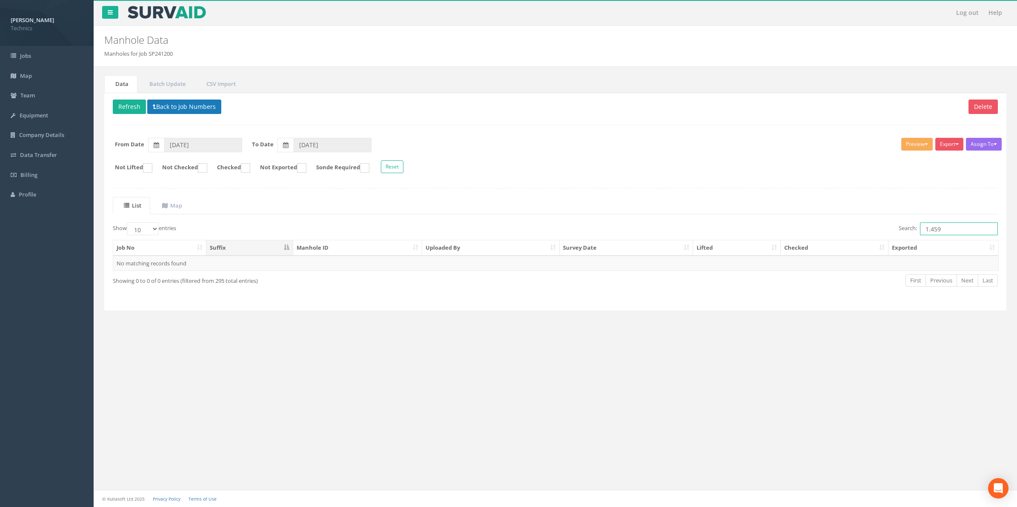
type input "1.459"
click at [189, 108] on button "Back to Job Numbers" at bounding box center [184, 107] width 74 height 14
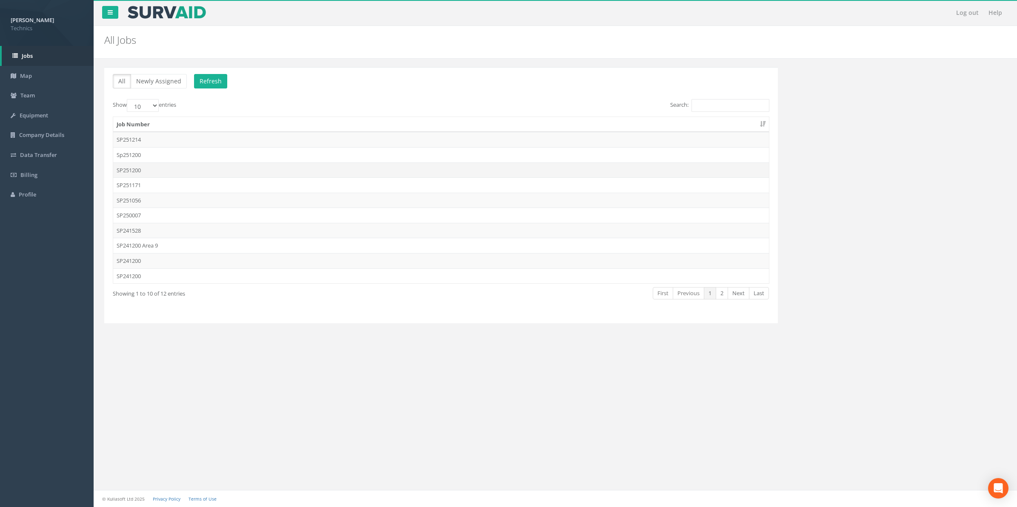
click at [128, 171] on td "SP251200" at bounding box center [440, 169] width 655 height 15
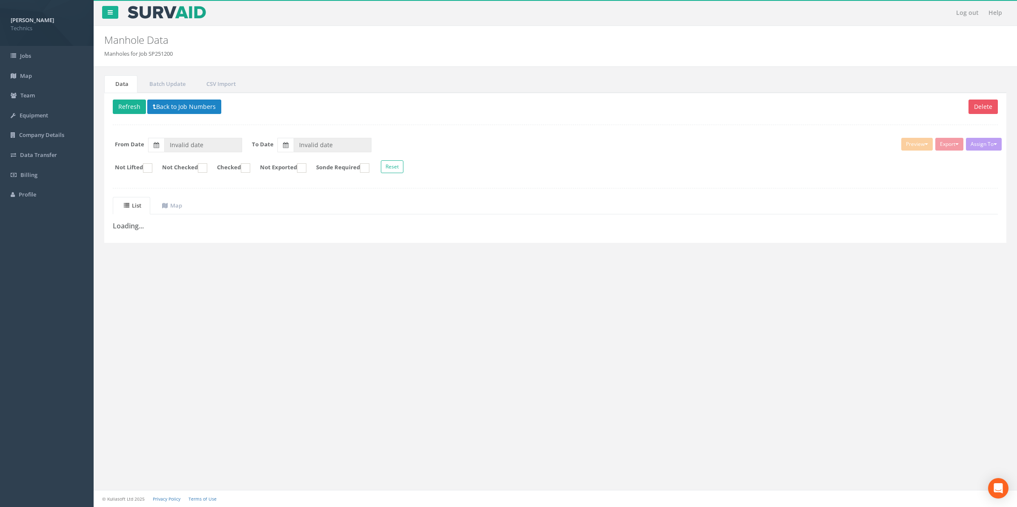
type input "[DATE]"
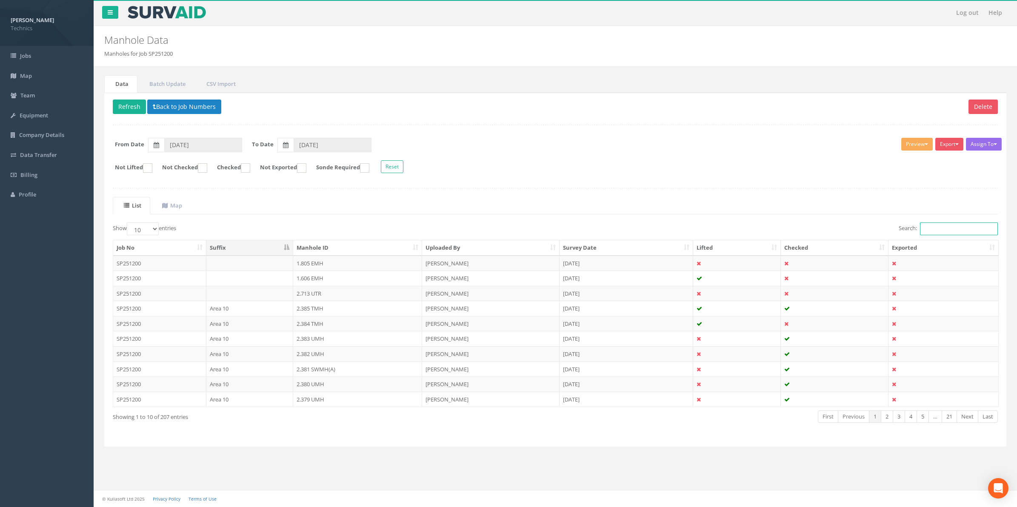
click at [928, 234] on input "Search:" at bounding box center [959, 228] width 78 height 13
paste input "1.459"
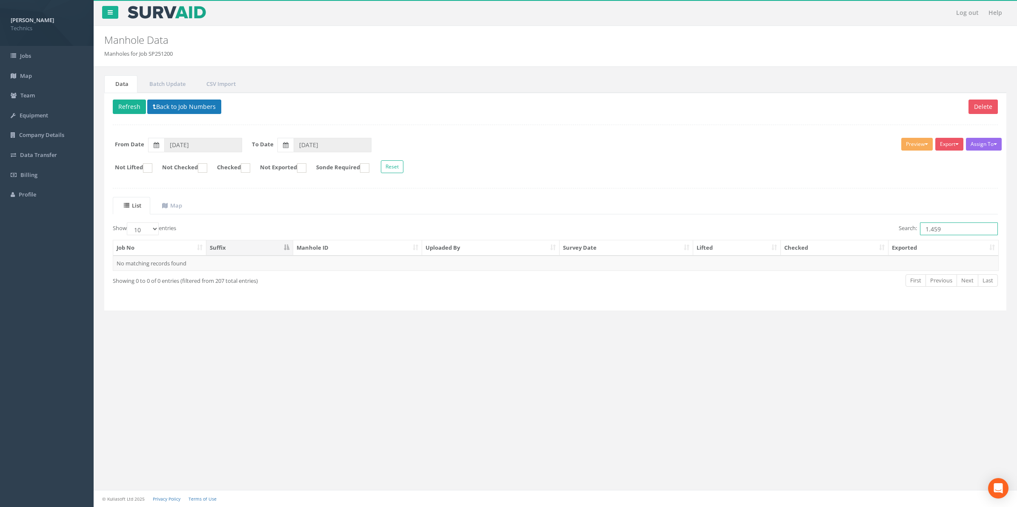
type input "1.459"
click at [203, 111] on button "Back to Job Numbers" at bounding box center [184, 107] width 74 height 14
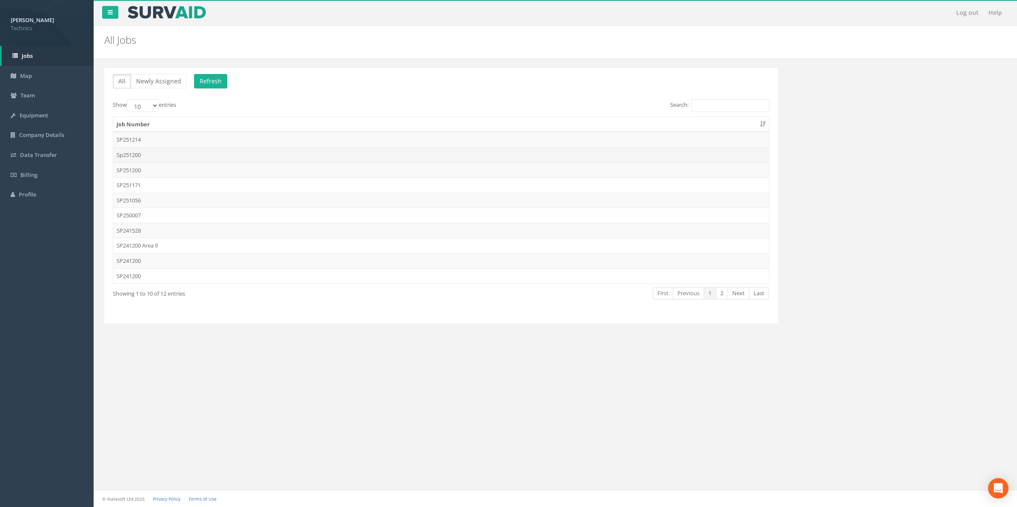
click at [135, 157] on td "Sp251200" at bounding box center [440, 154] width 655 height 15
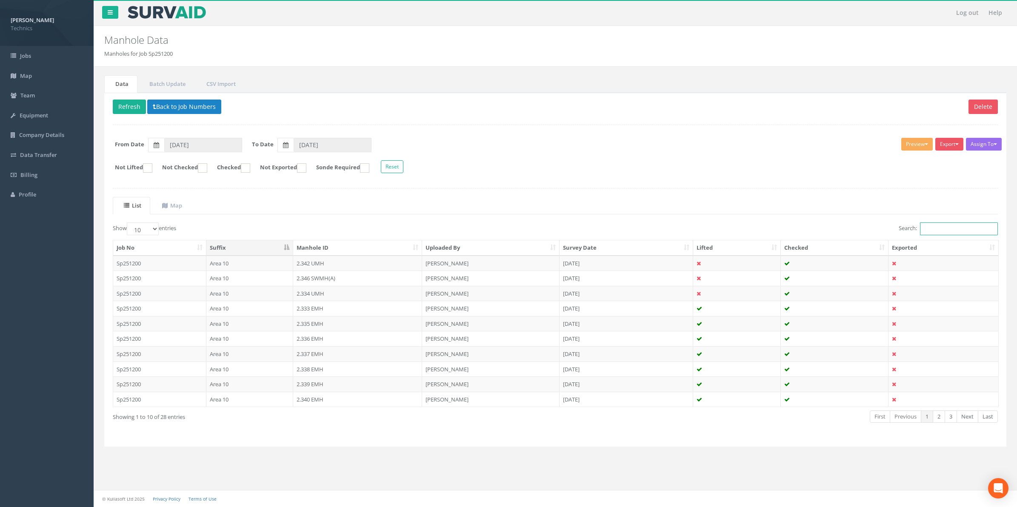
click at [920, 228] on input "Search:" at bounding box center [959, 228] width 78 height 13
paste input "1.459"
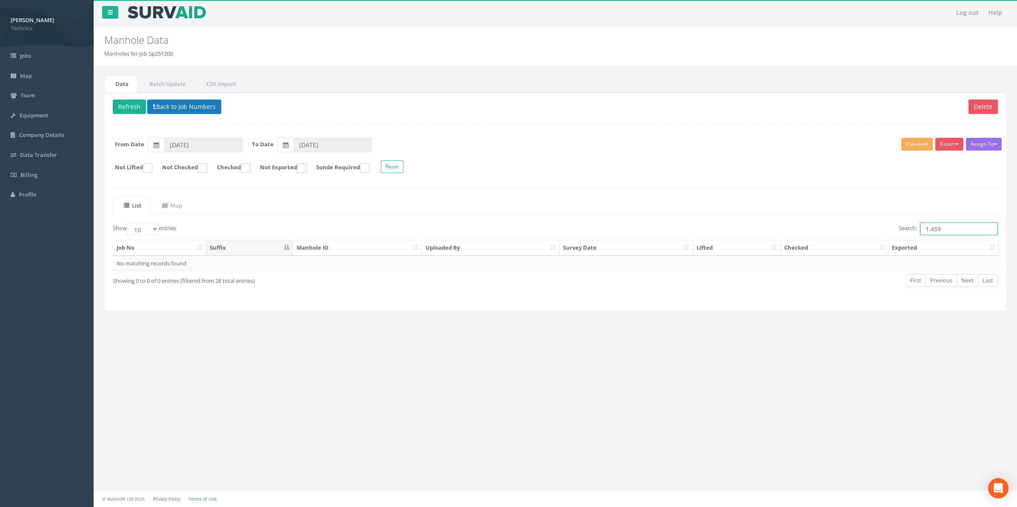
type input "1.459"
click at [190, 108] on button "Back to Job Numbers" at bounding box center [184, 107] width 74 height 14
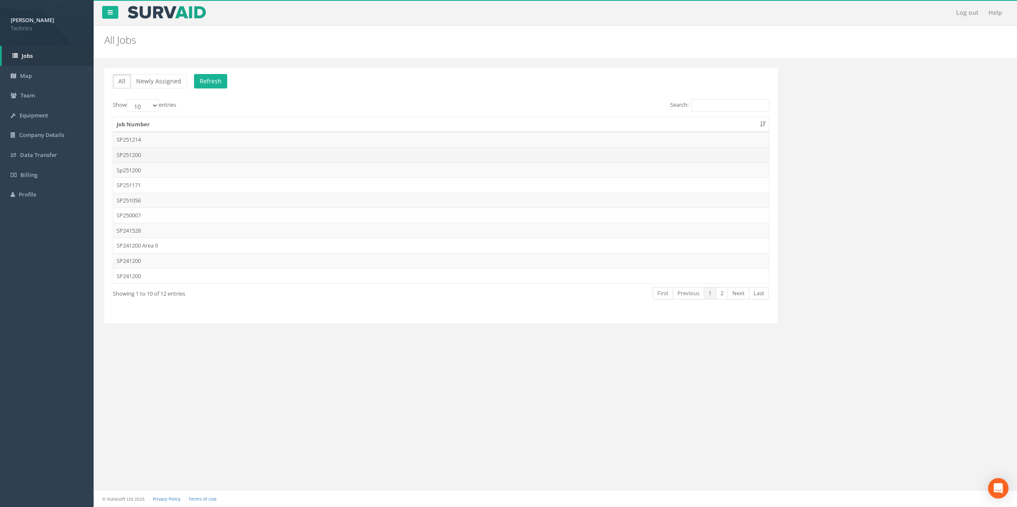
click at [130, 156] on td "SP251200" at bounding box center [440, 154] width 655 height 15
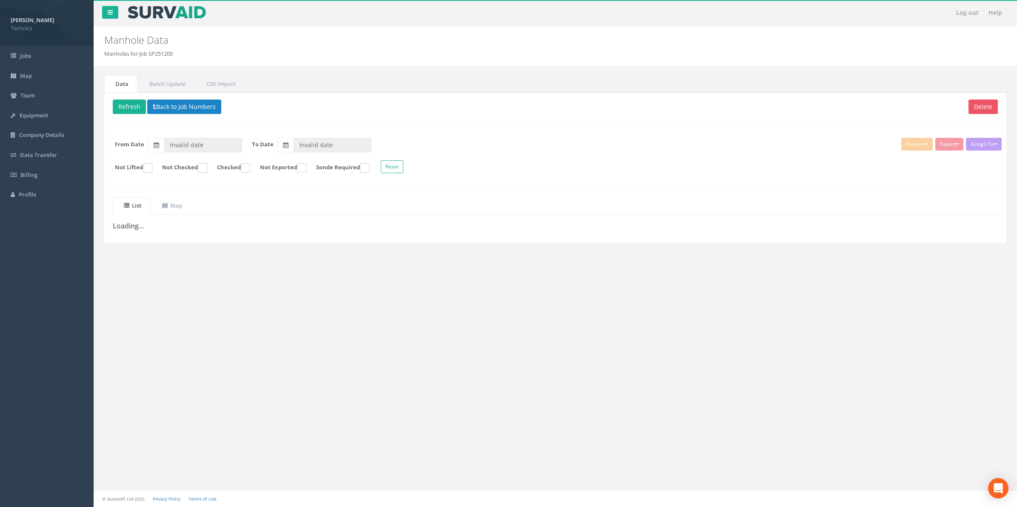
type input "[DATE]"
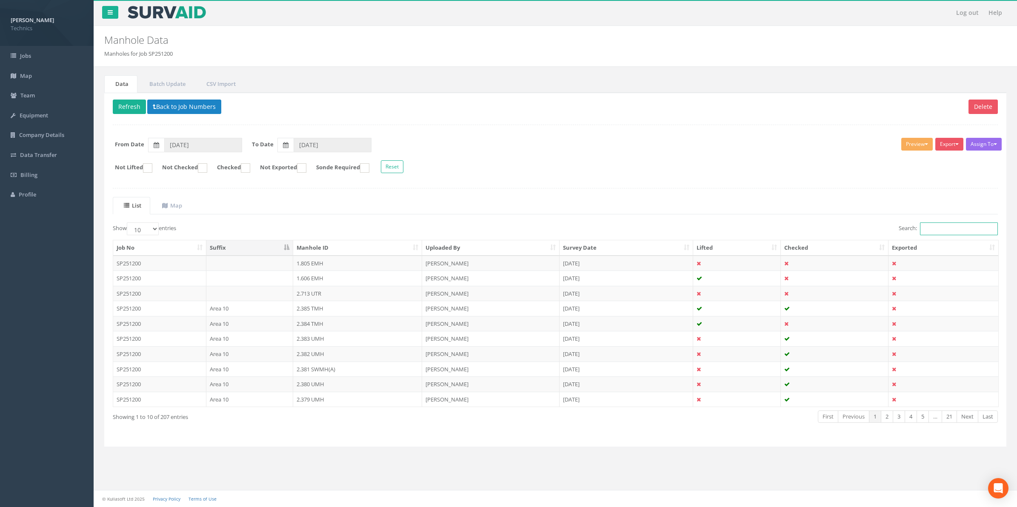
click at [921, 231] on input "Search:" at bounding box center [959, 228] width 78 height 13
paste input "1.459"
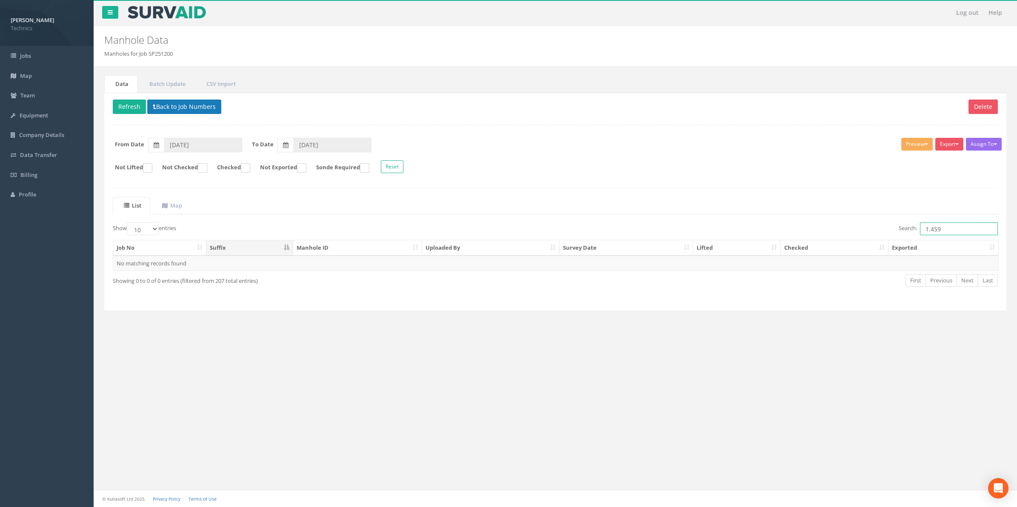
type input "1.459"
click at [198, 112] on button "Back to Job Numbers" at bounding box center [184, 107] width 74 height 14
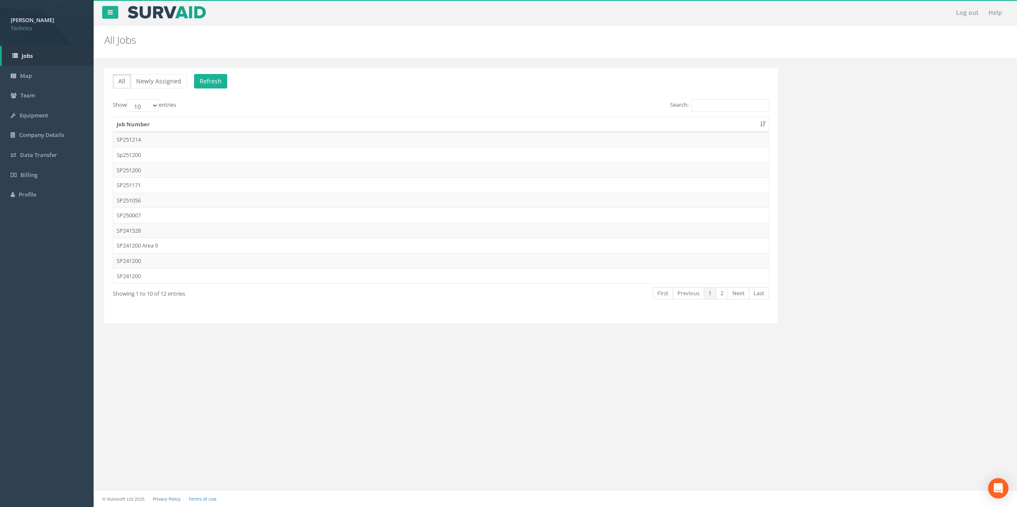
click at [131, 171] on td "SP251200" at bounding box center [440, 169] width 655 height 15
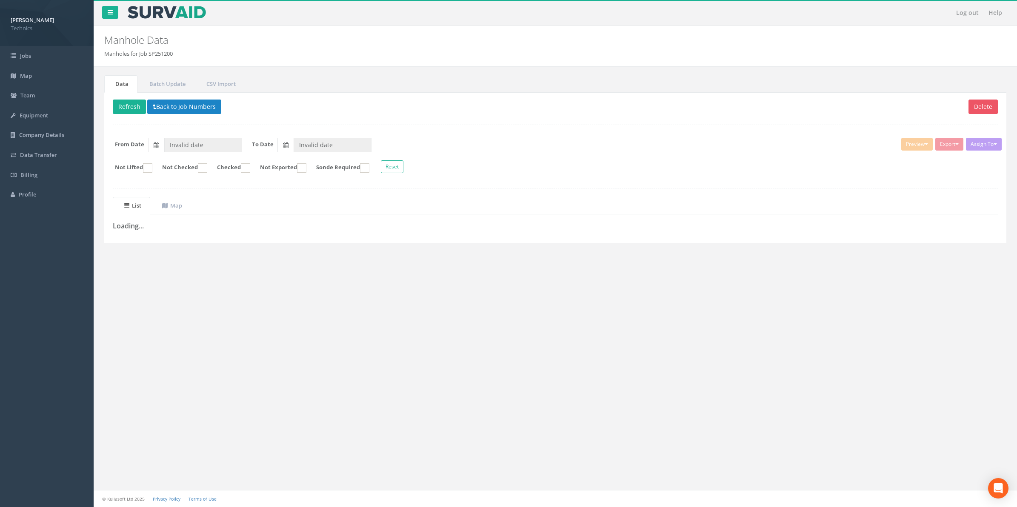
type input "[DATE]"
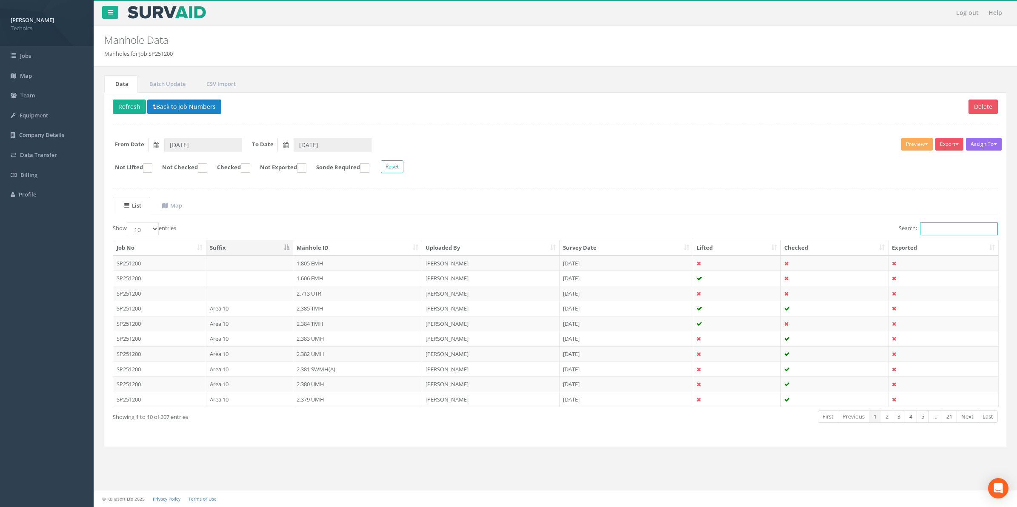
click at [923, 226] on input "Search:" at bounding box center [959, 228] width 78 height 13
paste input "1.459"
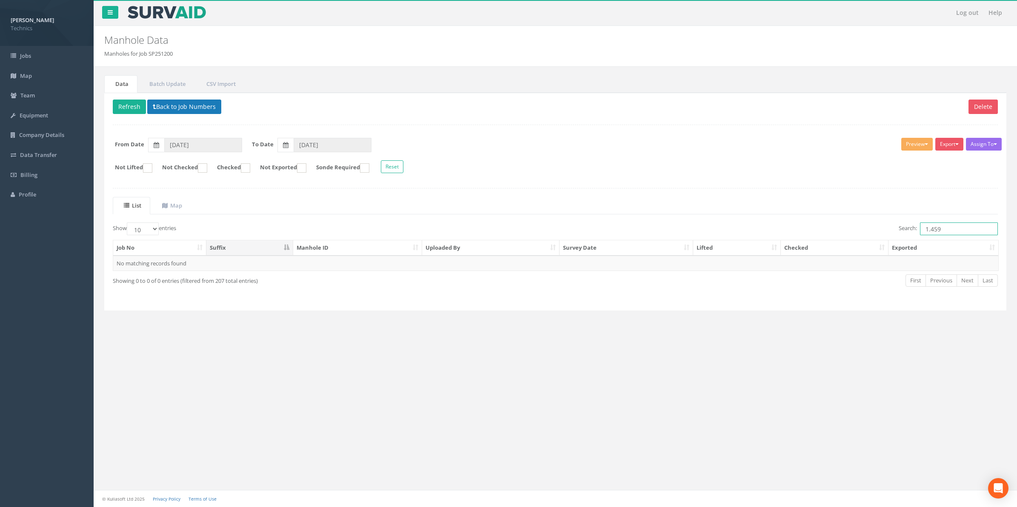
type input "1.459"
click at [164, 109] on button "Back to Job Numbers" at bounding box center [184, 107] width 74 height 14
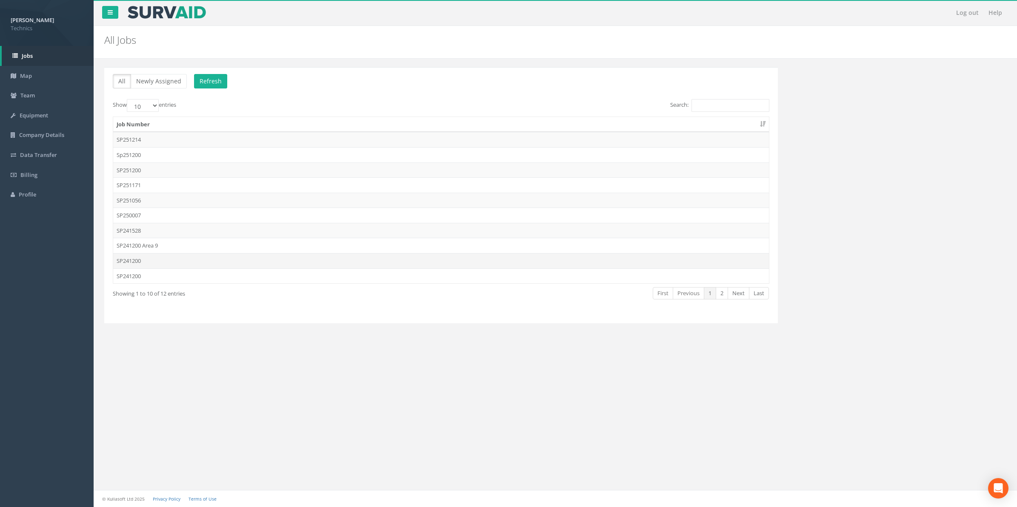
click at [139, 262] on td "SP241200" at bounding box center [440, 260] width 655 height 15
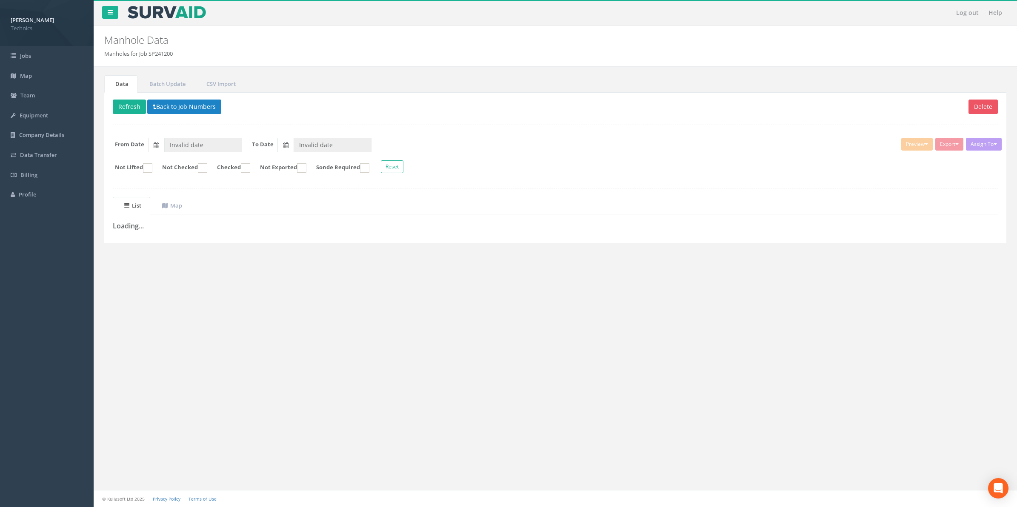
type input "[DATE]"
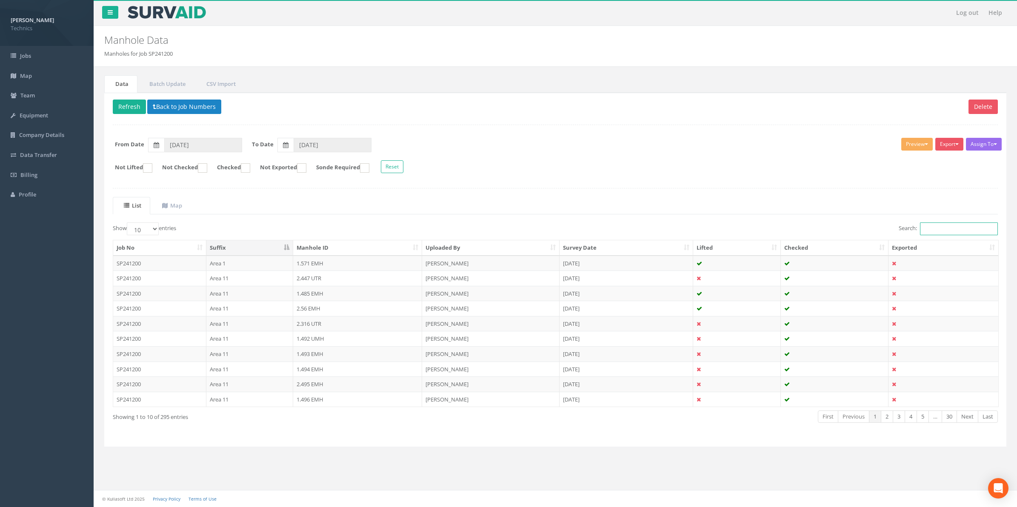
click at [924, 232] on input "Search:" at bounding box center [959, 228] width 78 height 13
paste input "1.459"
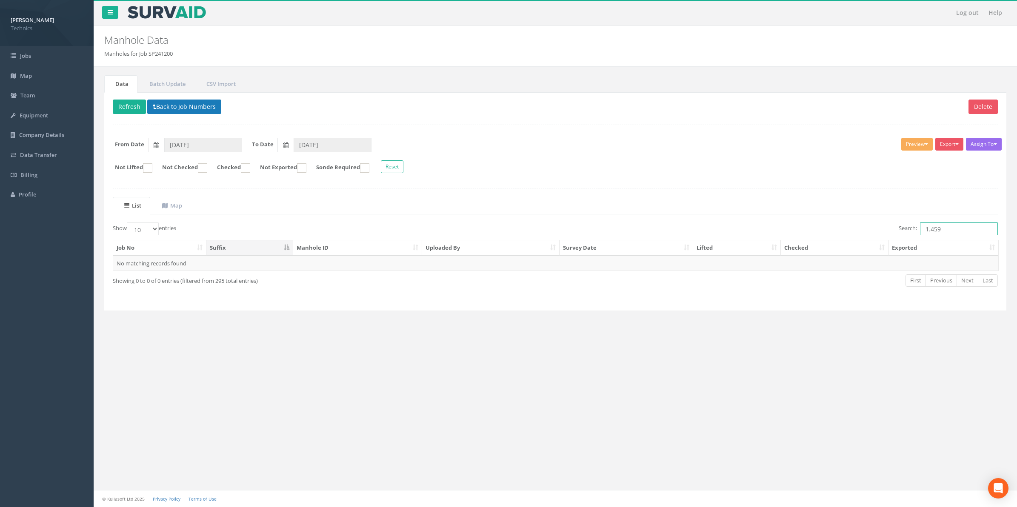
type input "1.459"
click at [192, 109] on button "Back to Job Numbers" at bounding box center [184, 107] width 74 height 14
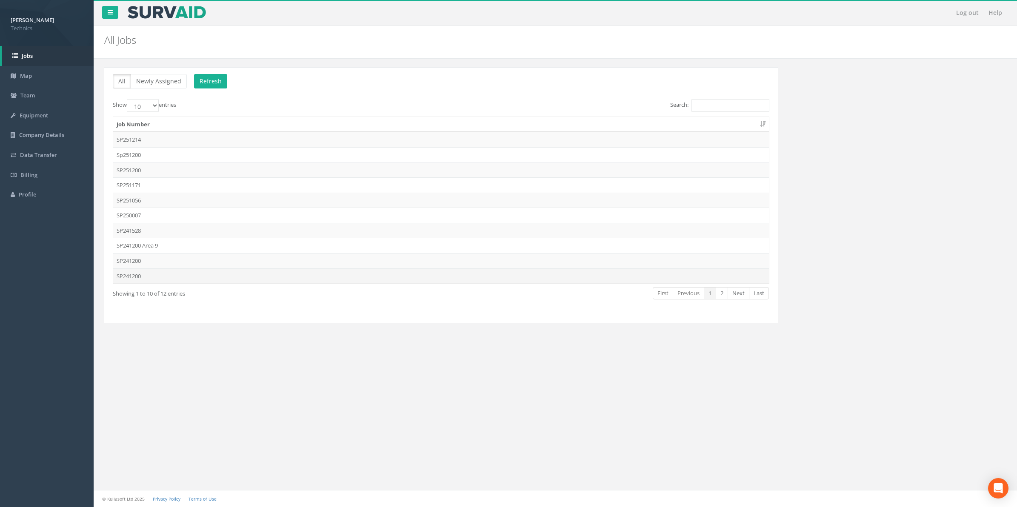
click at [137, 279] on td "SP241200" at bounding box center [440, 275] width 655 height 15
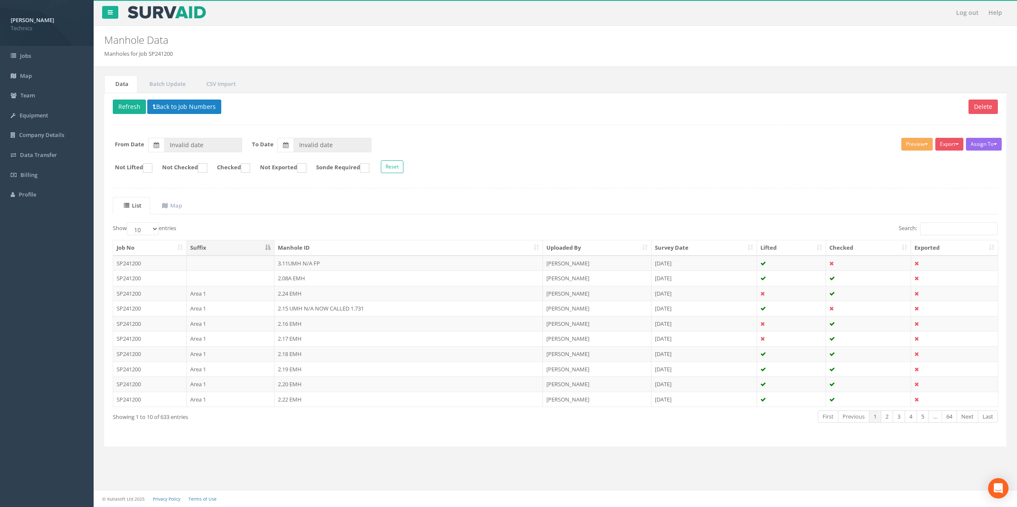
type input "[DATE]"
click at [929, 231] on input "Search:" at bounding box center [959, 228] width 78 height 13
paste input "1.459"
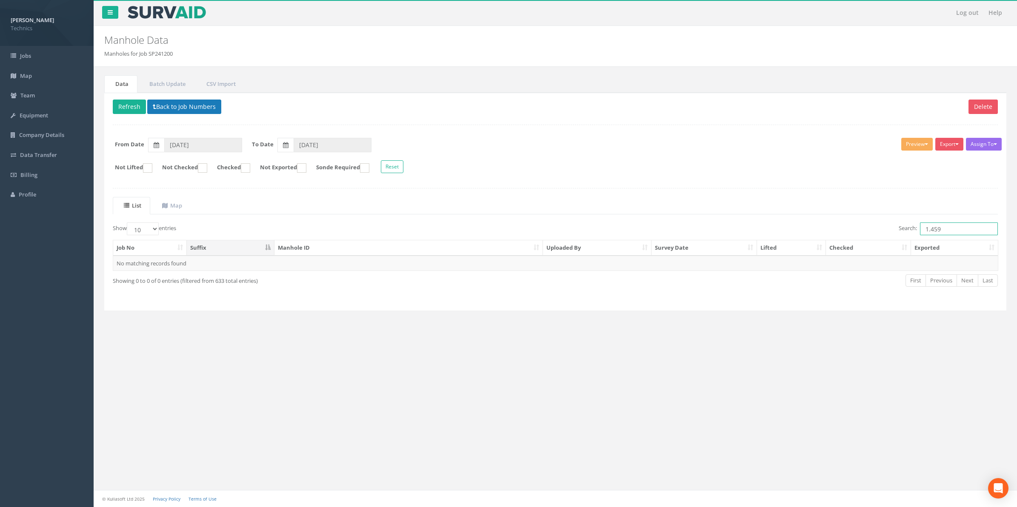
type input "1.459"
click at [195, 112] on button "Back to Job Numbers" at bounding box center [184, 107] width 74 height 14
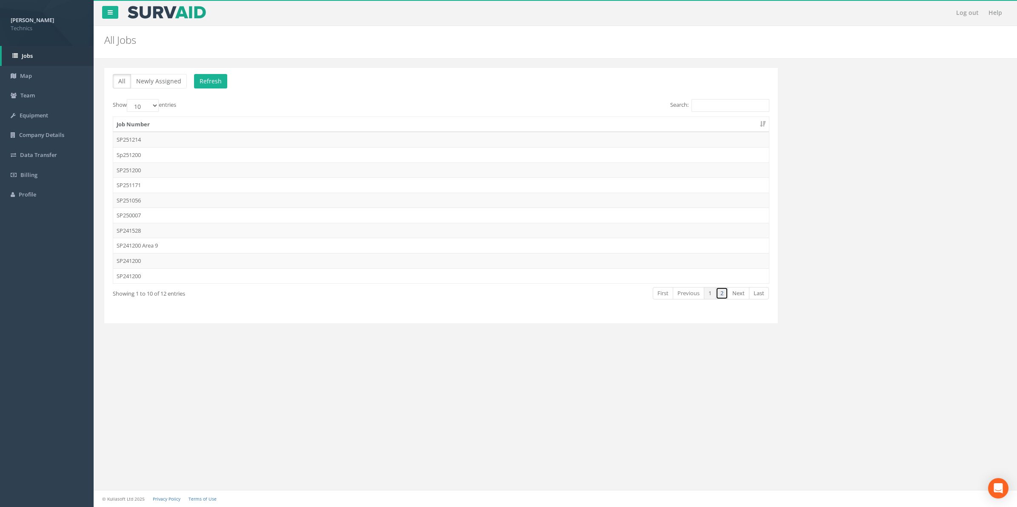
click at [720, 295] on link "2" at bounding box center [721, 293] width 12 height 12
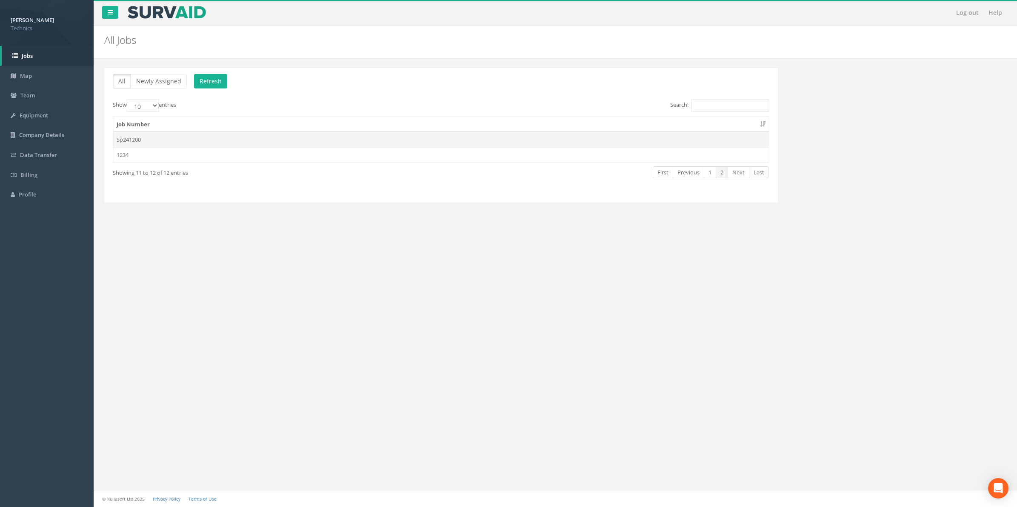
click at [134, 141] on td "Sp241200" at bounding box center [440, 139] width 655 height 15
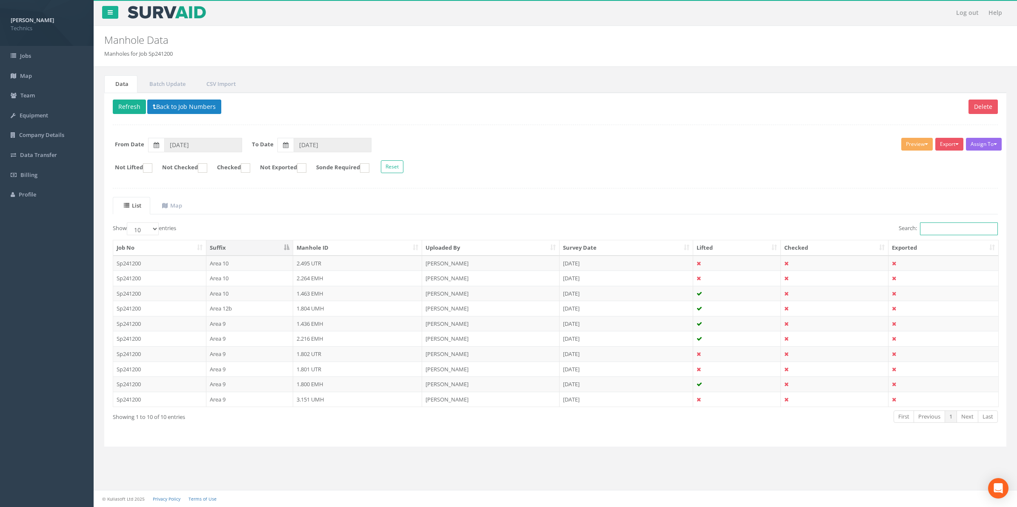
click at [944, 232] on input "Search:" at bounding box center [959, 228] width 78 height 13
paste input "1.459"
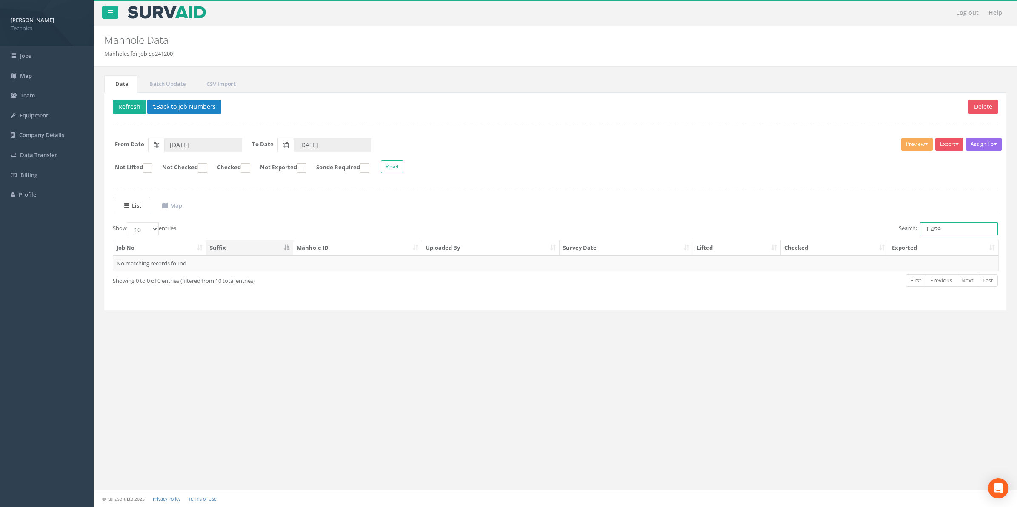
type input "1.459"
